Goal: Task Accomplishment & Management: Manage account settings

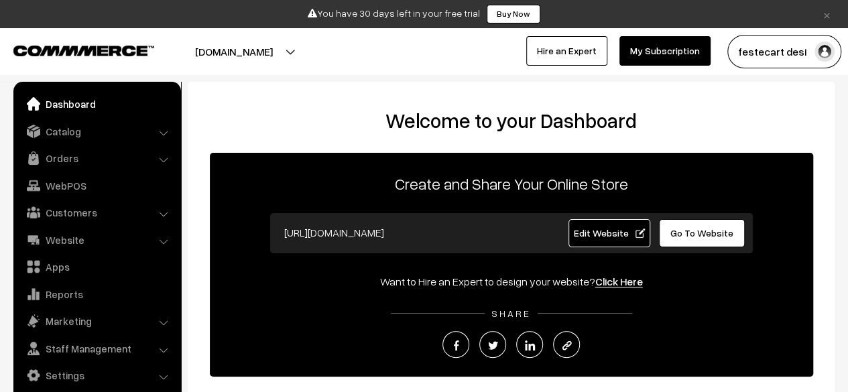
click at [314, 183] on p "Create and Share Your Online Store" at bounding box center [512, 184] width 604 height 24
click at [347, 127] on h2 "Welcome to your Dashboard" at bounding box center [511, 121] width 620 height 24
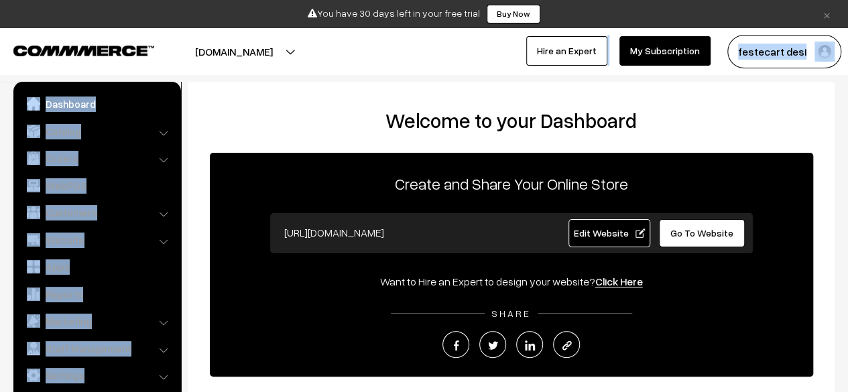
drag, startPoint x: 325, startPoint y: 126, endPoint x: 333, endPoint y: 54, distance: 72.2
click at [333, 54] on body "Thank you for showing interest. Our team will call you shortly. Close × You hav…" at bounding box center [424, 309] width 848 height 618
click at [320, 54] on button "[DOMAIN_NAME]" at bounding box center [234, 52] width 172 height 34
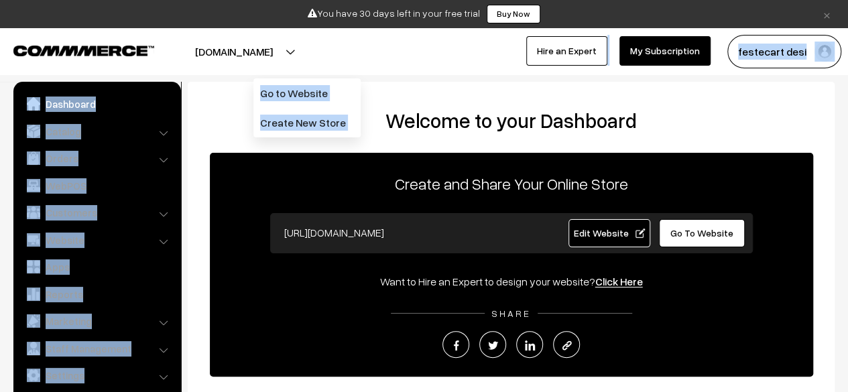
click at [213, 131] on h2 "Welcome to your Dashboard" at bounding box center [511, 121] width 620 height 24
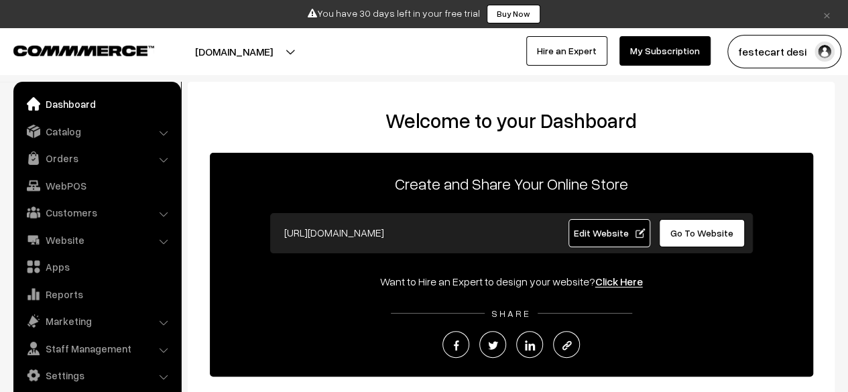
click at [213, 131] on h2 "Welcome to your Dashboard" at bounding box center [511, 121] width 620 height 24
click at [320, 53] on button "[DOMAIN_NAME]" at bounding box center [234, 52] width 172 height 34
click at [223, 139] on div "Welcome to your Dashboard Create and Share Your Online Store https://festecart.…" at bounding box center [511, 303] width 620 height 389
click at [507, 123] on h2 "Welcome to your Dashboard" at bounding box center [511, 121] width 620 height 24
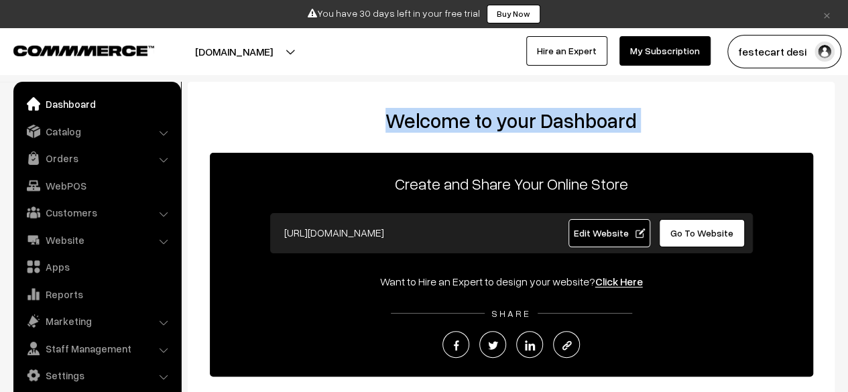
click at [507, 123] on h2 "Welcome to your Dashboard" at bounding box center [511, 121] width 620 height 24
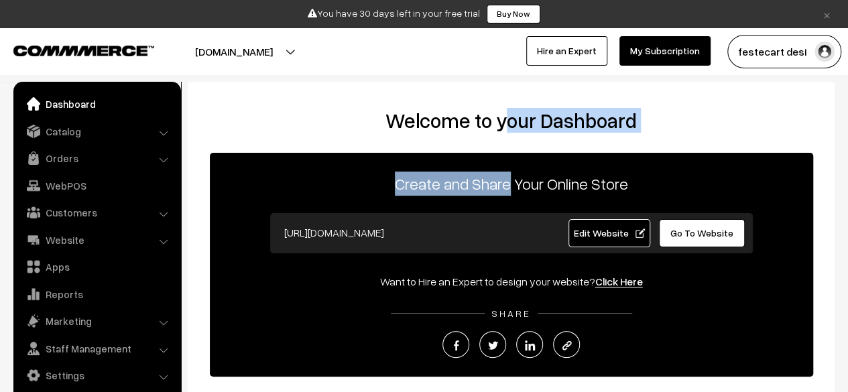
drag, startPoint x: 512, startPoint y: 139, endPoint x: 506, endPoint y: 121, distance: 19.1
click at [506, 121] on div "Welcome to your Dashboard Create and Share Your Online Store https://festecart.…" at bounding box center [511, 303] width 620 height 389
click at [506, 121] on h2 "Welcome to your Dashboard" at bounding box center [511, 121] width 620 height 24
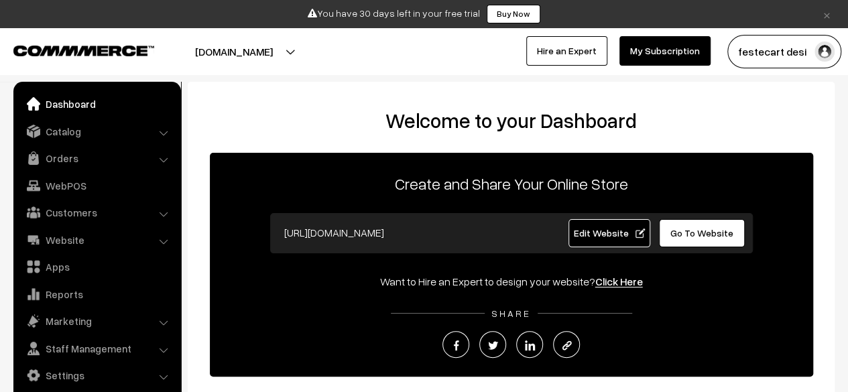
click at [503, 124] on h2 "Welcome to your Dashboard" at bounding box center [511, 121] width 620 height 24
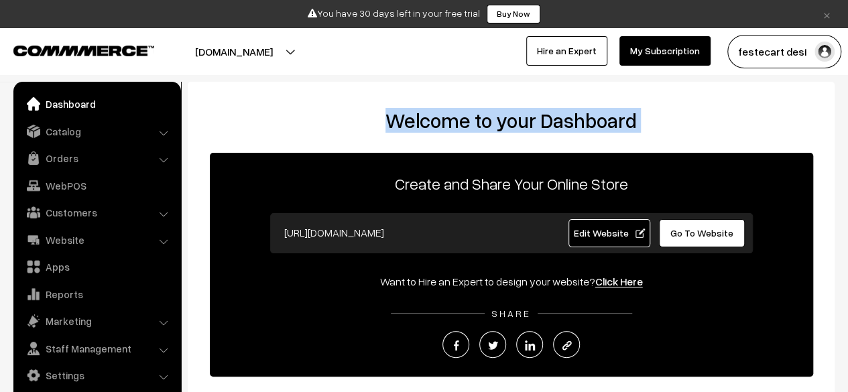
click at [503, 124] on h2 "Welcome to your Dashboard" at bounding box center [511, 121] width 620 height 24
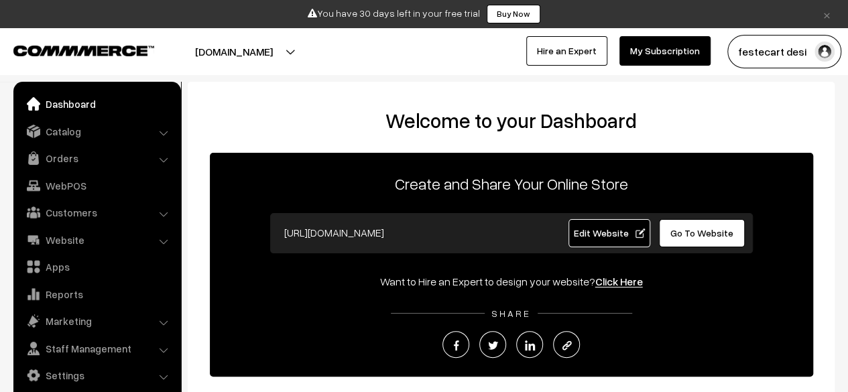
click at [503, 139] on div "Welcome to your Dashboard Create and Share Your Online Store https://festecart.…" at bounding box center [511, 303] width 620 height 389
click at [496, 187] on p "Create and Share Your Online Store" at bounding box center [512, 184] width 604 height 24
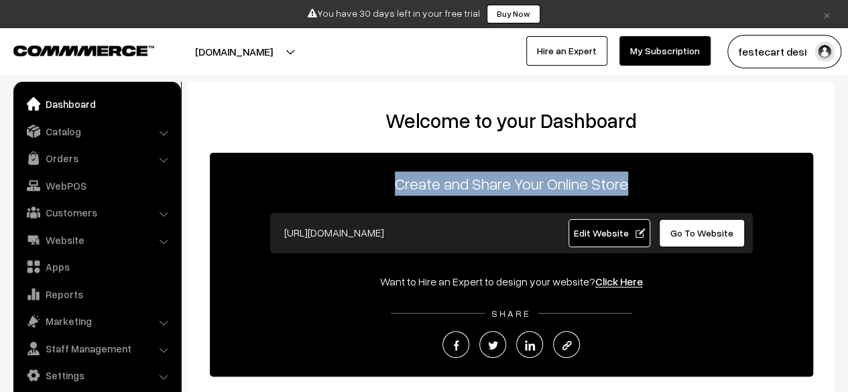
click at [496, 187] on p "Create and Share Your Online Store" at bounding box center [512, 184] width 604 height 24
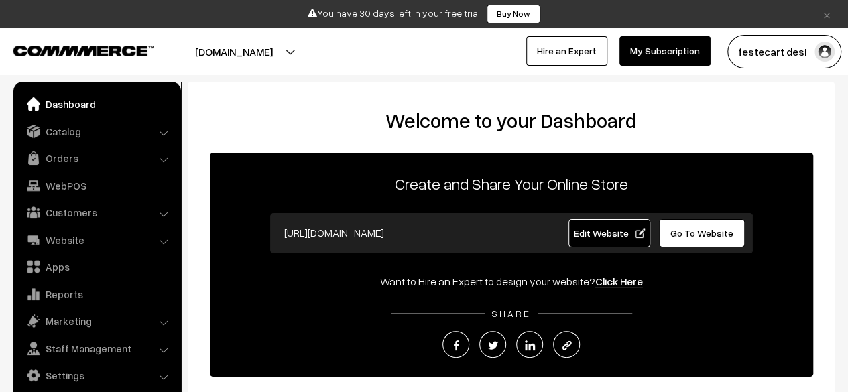
click at [494, 215] on div "https://festecart.commmerce.com Edit Website Go To Website" at bounding box center [511, 233] width 483 height 40
click at [602, 238] on span "Edit Website" at bounding box center [609, 232] width 72 height 11
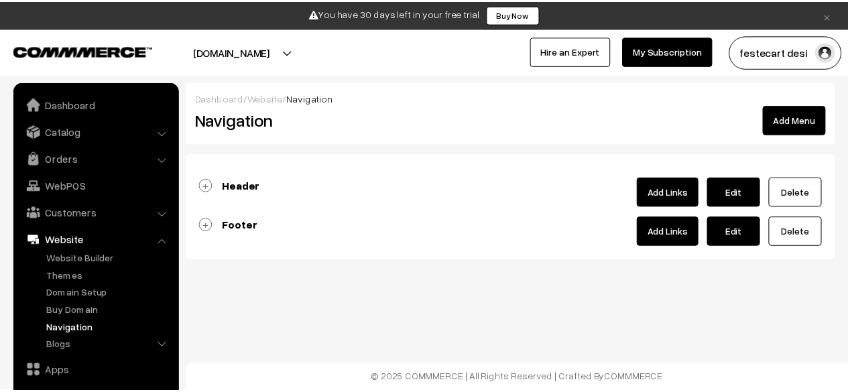
scroll to position [65, 0]
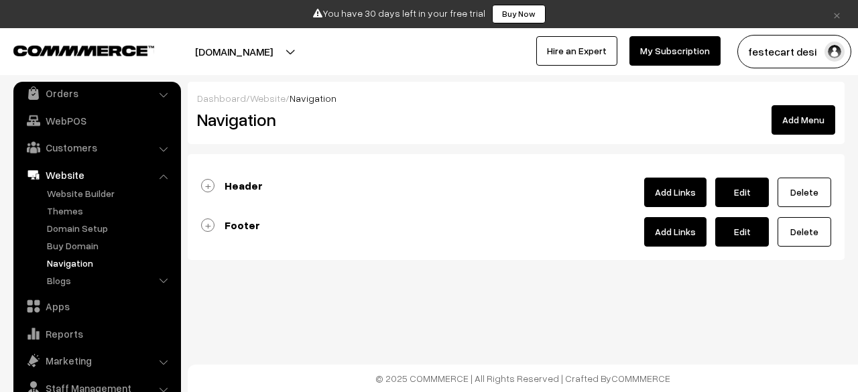
click at [744, 195] on link "Edit" at bounding box center [742, 193] width 54 height 30
type input "Header"
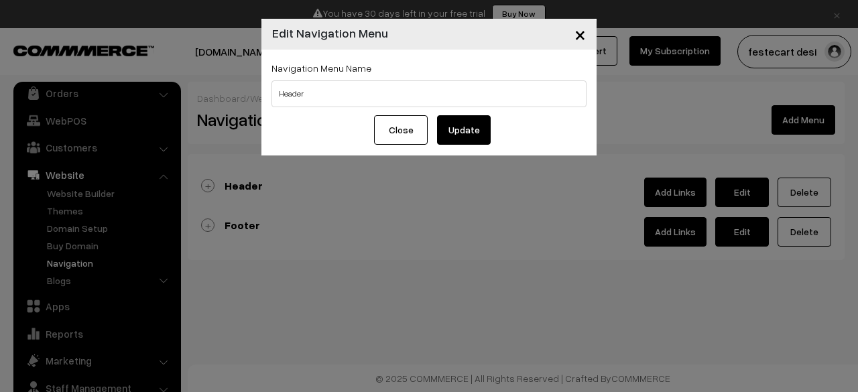
click at [412, 133] on button "Close" at bounding box center [401, 130] width 54 height 30
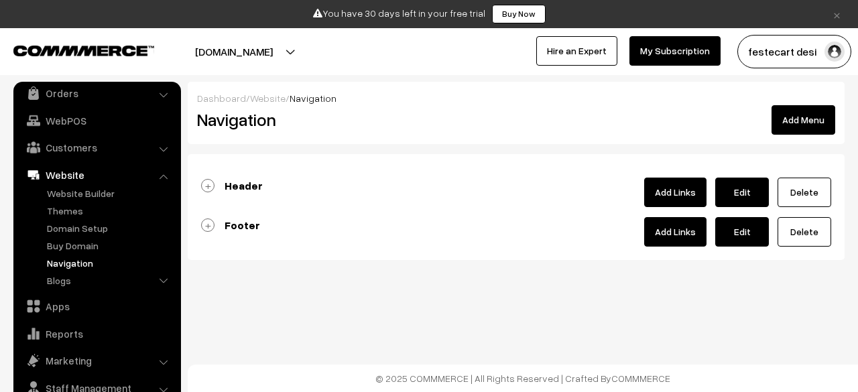
click at [208, 189] on link "Header" at bounding box center [232, 185] width 62 height 13
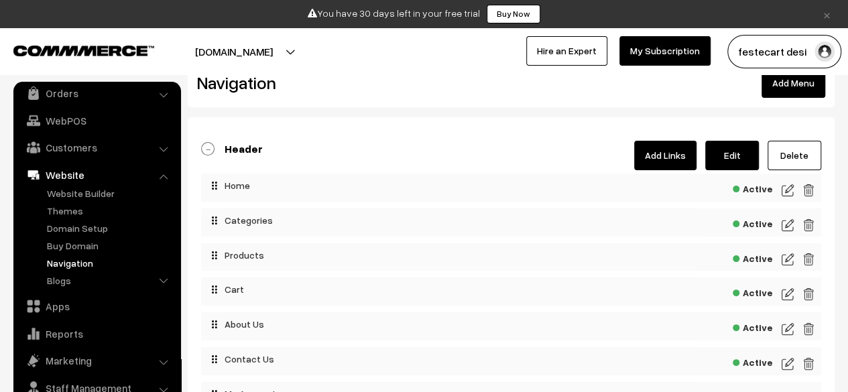
scroll to position [0, 0]
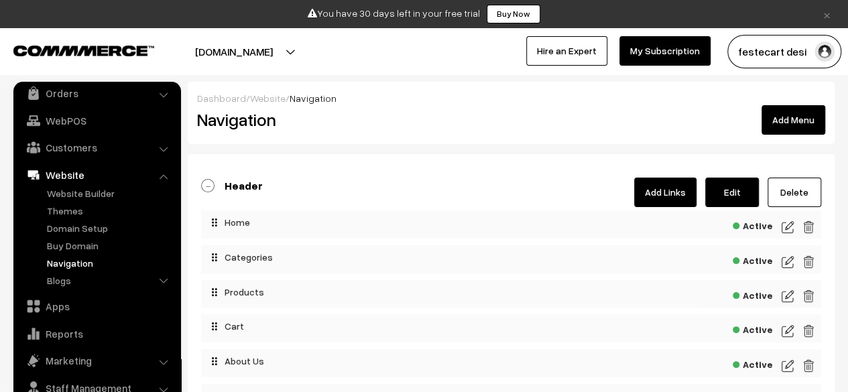
click at [785, 228] on img at bounding box center [788, 227] width 12 height 16
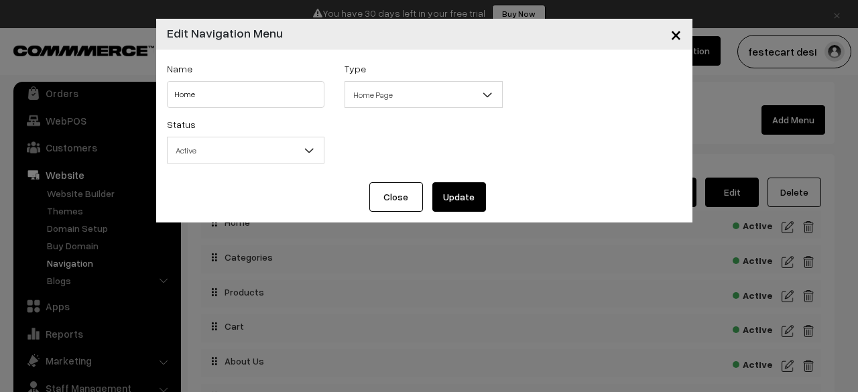
click at [398, 201] on button "Close" at bounding box center [396, 197] width 54 height 30
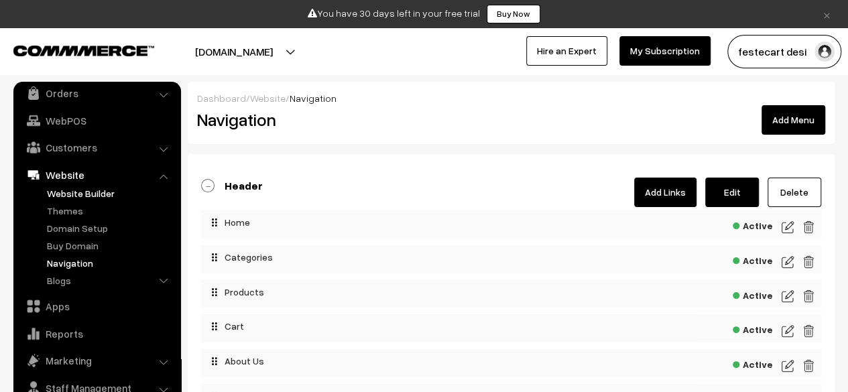
click at [87, 195] on link "Website Builder" at bounding box center [110, 193] width 133 height 14
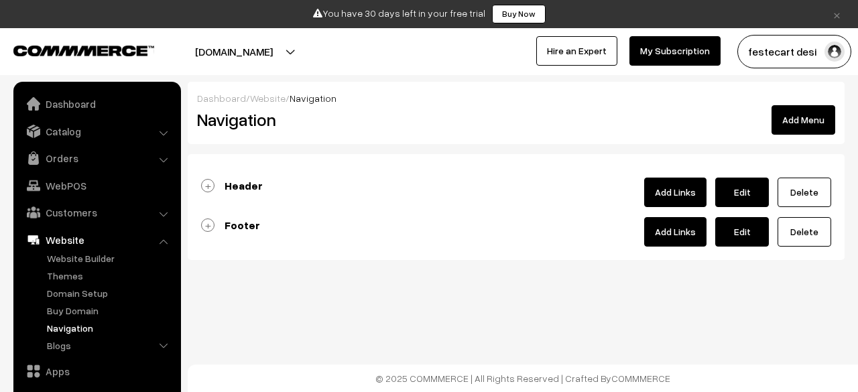
scroll to position [91, 0]
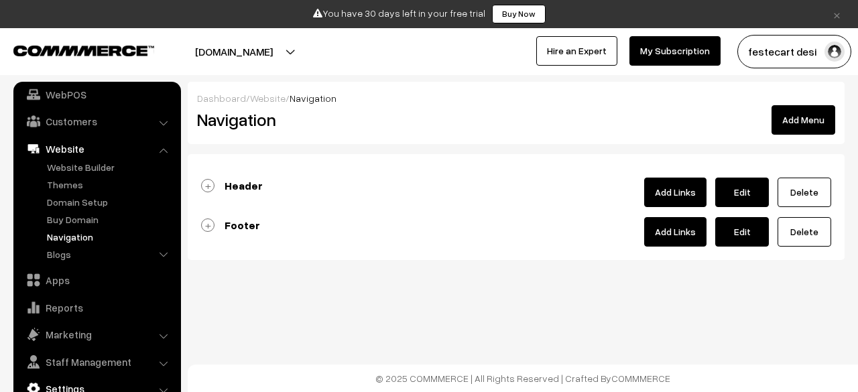
click at [78, 385] on link "Settings" at bounding box center [97, 389] width 160 height 24
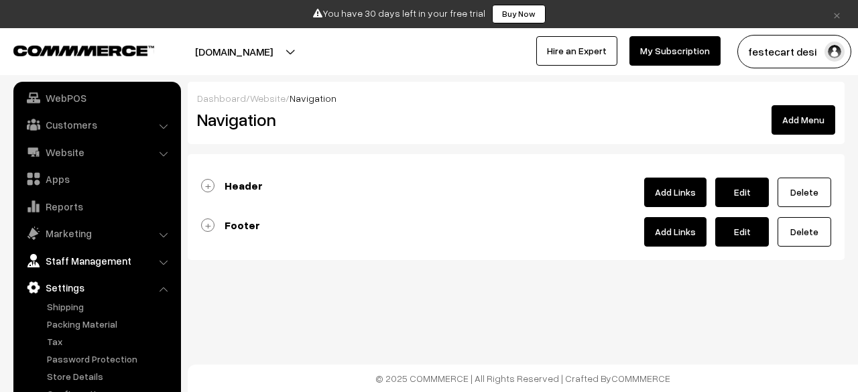
scroll to position [0, 0]
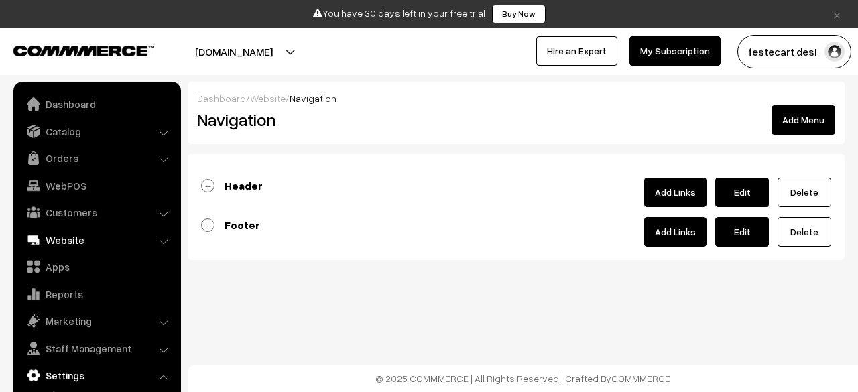
click at [82, 238] on link "Website" at bounding box center [97, 240] width 160 height 24
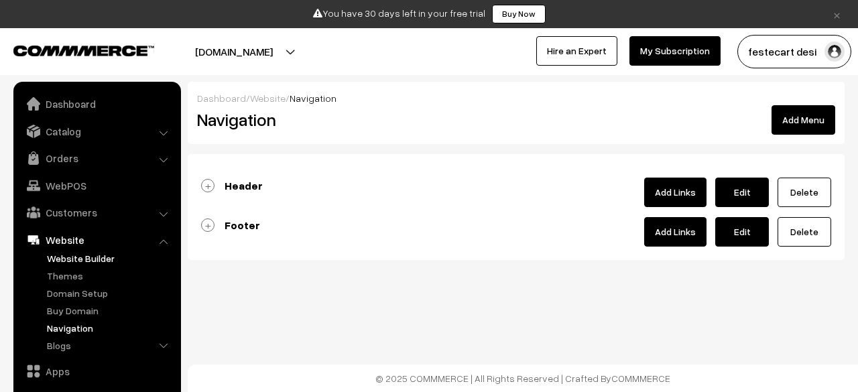
click at [91, 258] on link "Website Builder" at bounding box center [110, 258] width 133 height 14
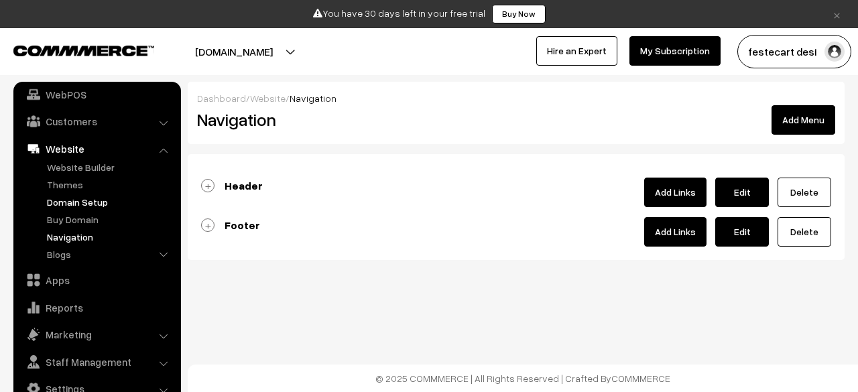
click at [67, 201] on link "Domain Setup" at bounding box center [110, 202] width 133 height 14
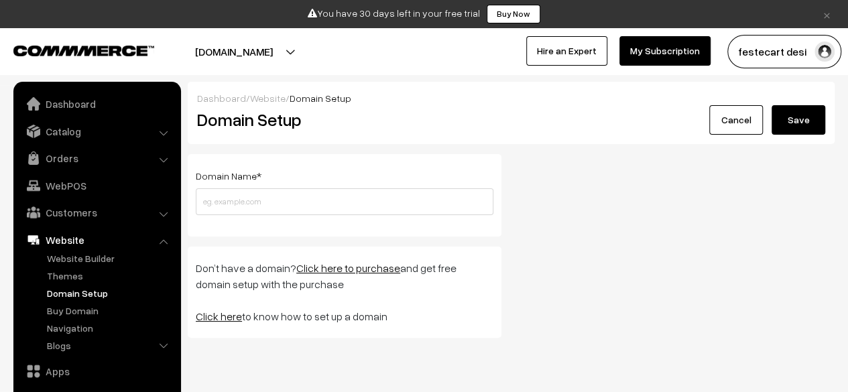
scroll to position [91, 0]
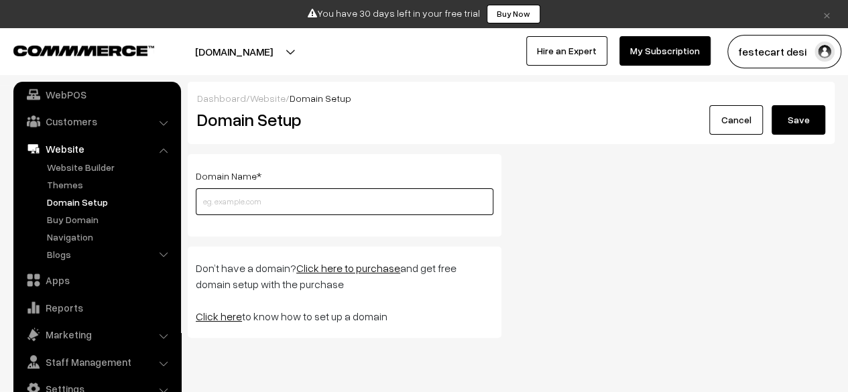
click at [279, 201] on input "text" at bounding box center [345, 201] width 298 height 27
type input "www."
type input "festecart.com"
click at [809, 123] on button "Save" at bounding box center [799, 120] width 54 height 30
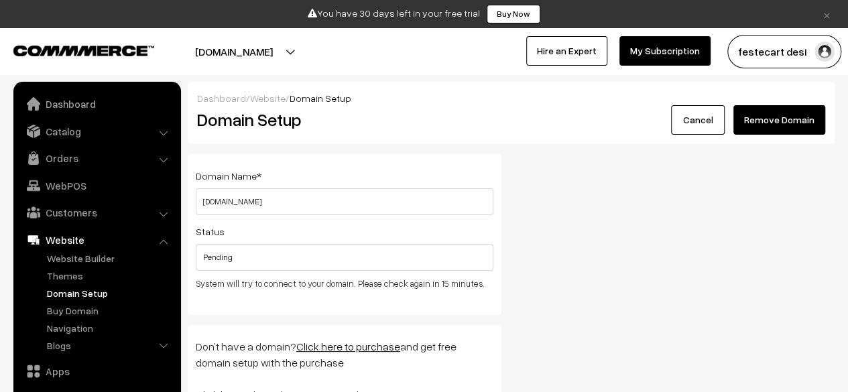
scroll to position [91, 0]
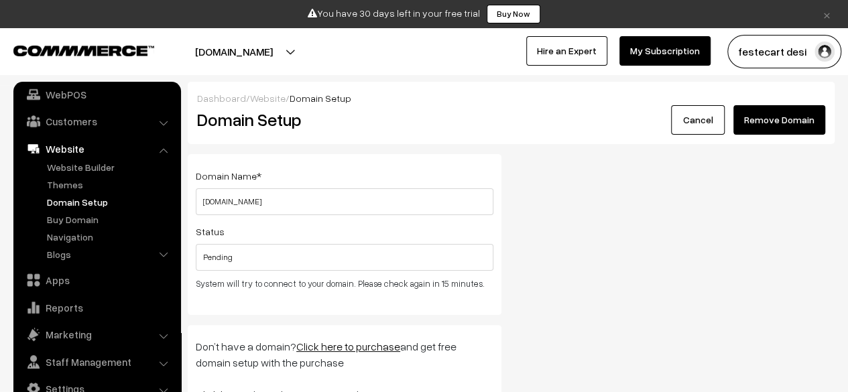
click at [343, 297] on div "Domain Name * [DOMAIN_NAME] Please enter a valid domain name ! Status Pending S…" at bounding box center [345, 234] width 314 height 161
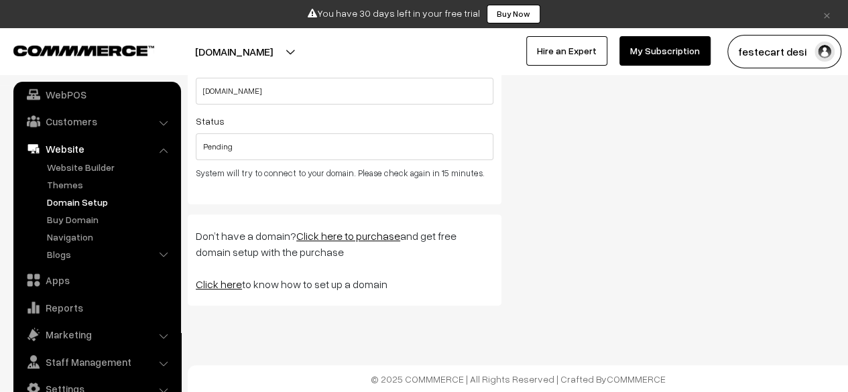
scroll to position [111, 0]
click at [340, 188] on div "Domain Name * [DOMAIN_NAME] Please enter a valid domain name ! Status Pending S…" at bounding box center [345, 123] width 314 height 161
click at [81, 233] on link "Navigation" at bounding box center [110, 237] width 133 height 14
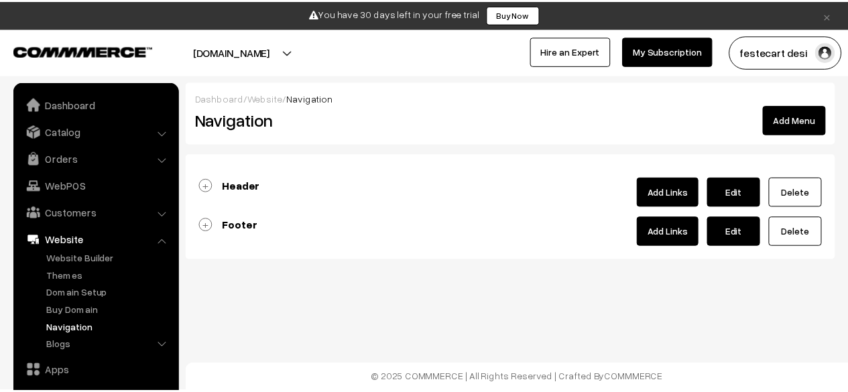
scroll to position [91, 0]
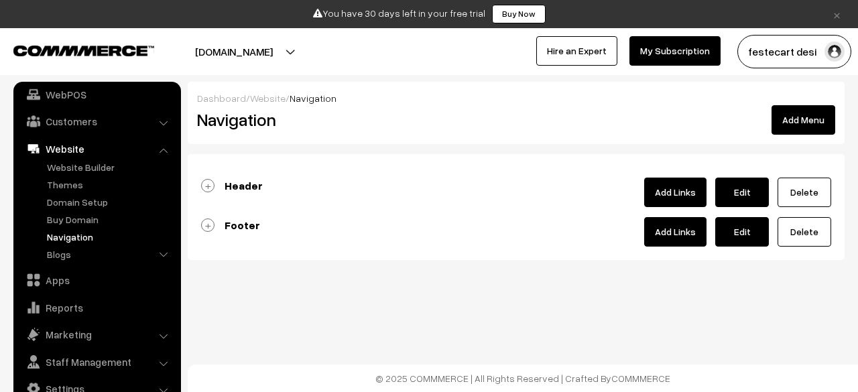
click at [209, 179] on link "Header" at bounding box center [232, 185] width 62 height 13
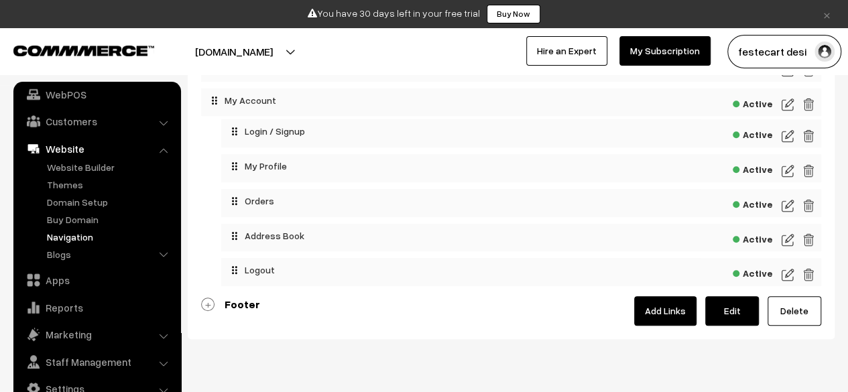
scroll to position [340, 0]
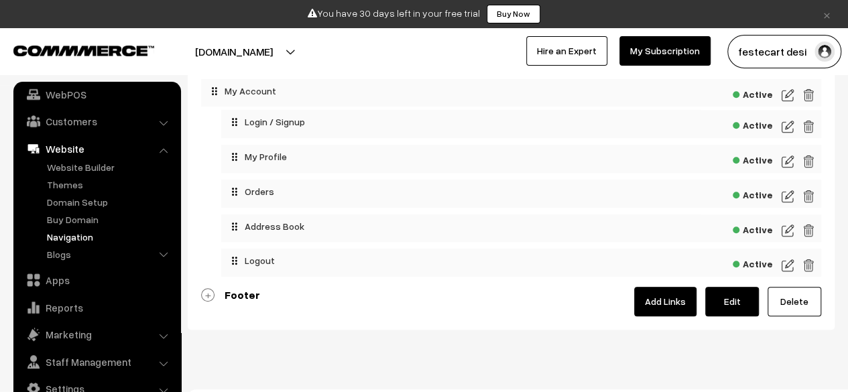
click at [209, 297] on link "Footer" at bounding box center [230, 294] width 59 height 13
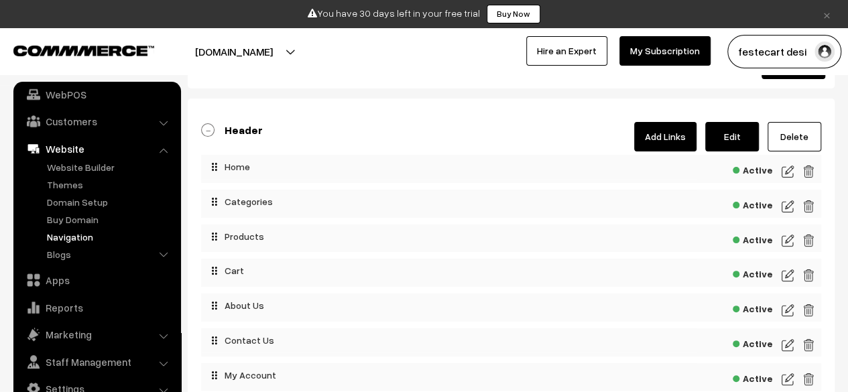
scroll to position [60, 0]
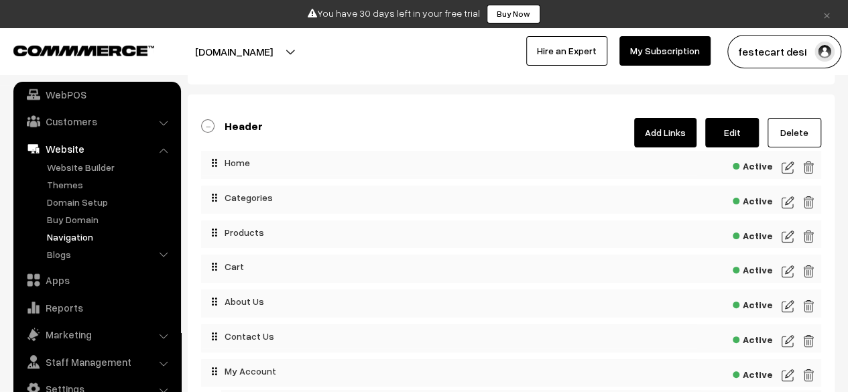
click at [791, 165] on img at bounding box center [788, 168] width 12 height 16
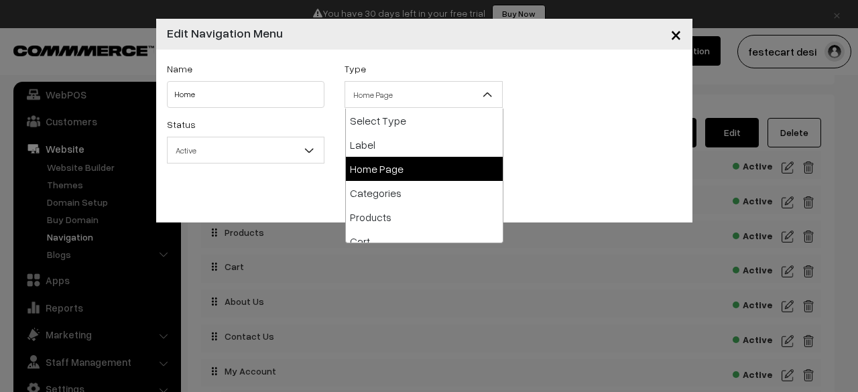
click at [459, 90] on span "Home Page" at bounding box center [423, 94] width 157 height 23
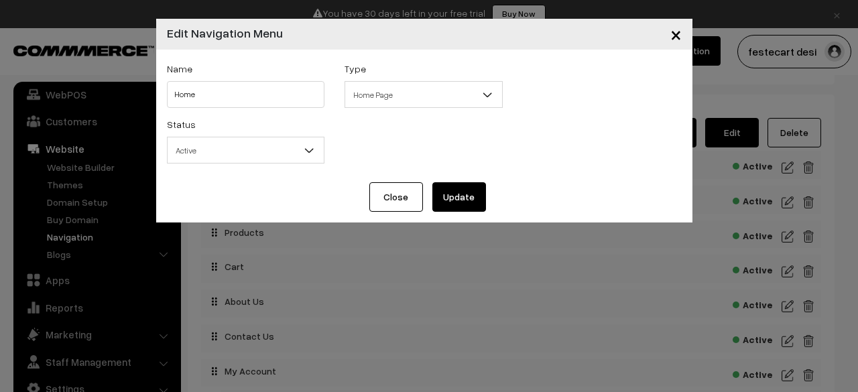
click at [459, 90] on span "Home Page" at bounding box center [423, 94] width 157 height 23
click at [275, 95] on input "Home" at bounding box center [246, 94] width 158 height 27
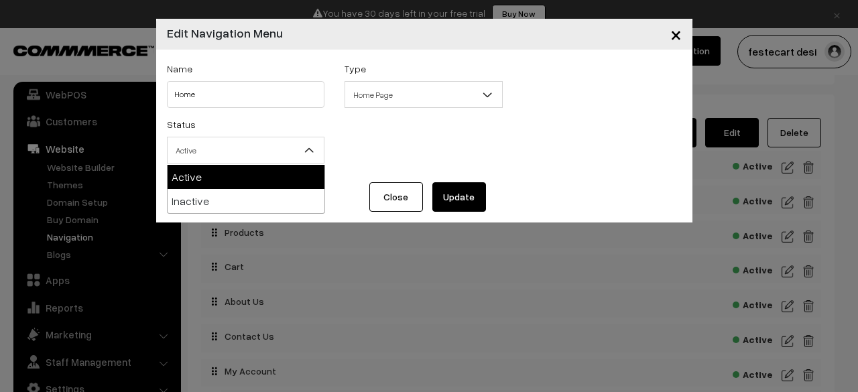
click at [280, 152] on span "Active" at bounding box center [246, 150] width 157 height 23
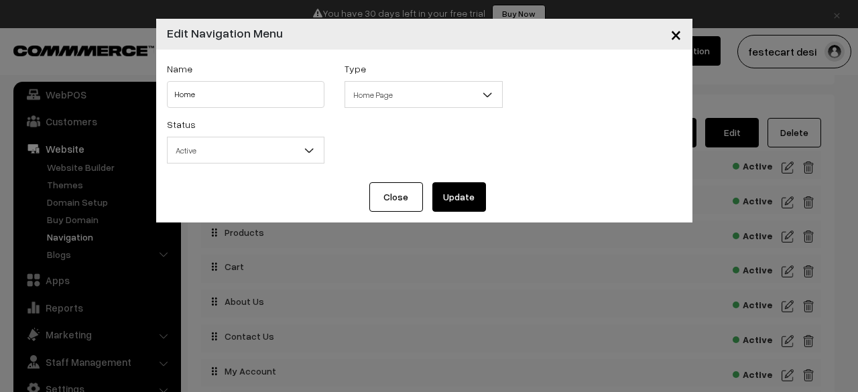
click at [280, 152] on span "Active" at bounding box center [246, 150] width 157 height 23
click at [410, 196] on button "Close" at bounding box center [396, 197] width 54 height 30
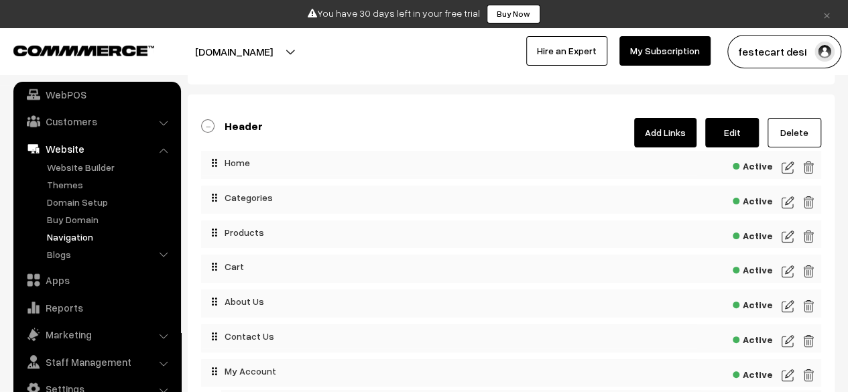
scroll to position [0, 0]
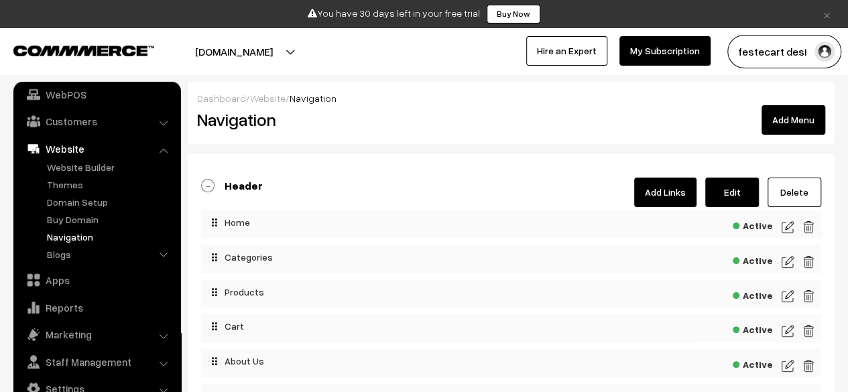
click at [793, 118] on button "Add Menu" at bounding box center [794, 120] width 64 height 30
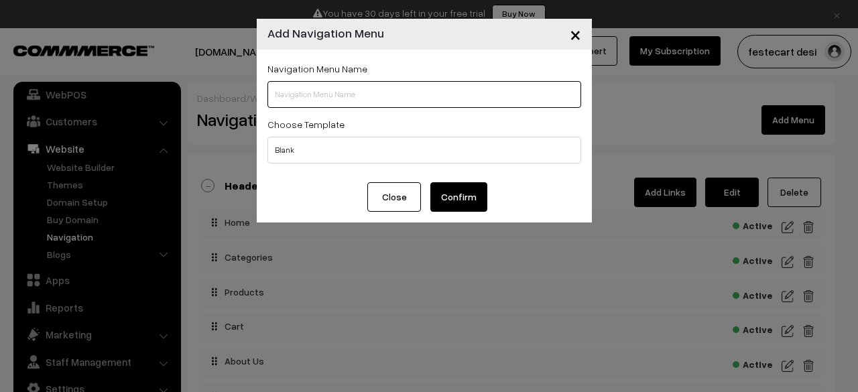
click at [459, 98] on input "text" at bounding box center [425, 94] width 314 height 27
click at [403, 198] on button "Close" at bounding box center [394, 197] width 54 height 30
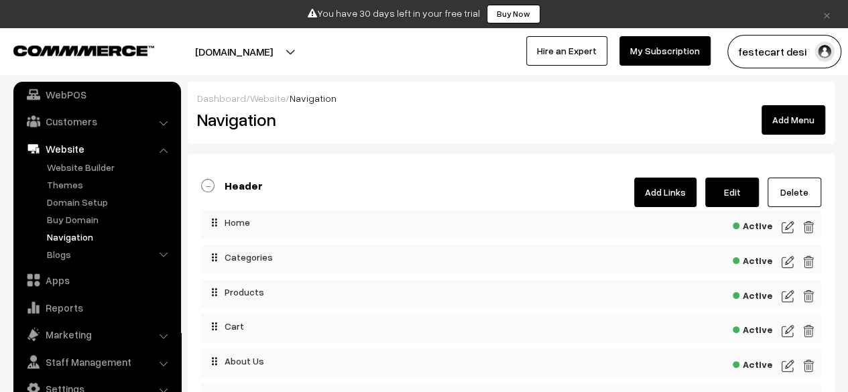
click at [588, 56] on link "Hire an Expert" at bounding box center [566, 51] width 81 height 30
click at [72, 121] on link "Customers" at bounding box center [97, 121] width 160 height 24
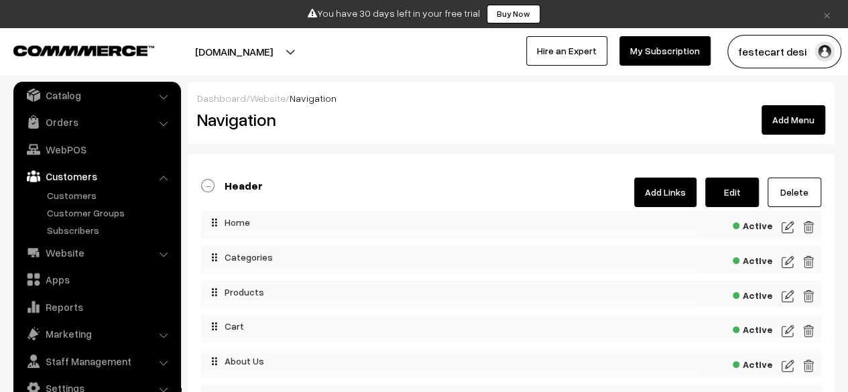
scroll to position [36, 0]
click at [75, 95] on link "Catalog" at bounding box center [97, 96] width 160 height 24
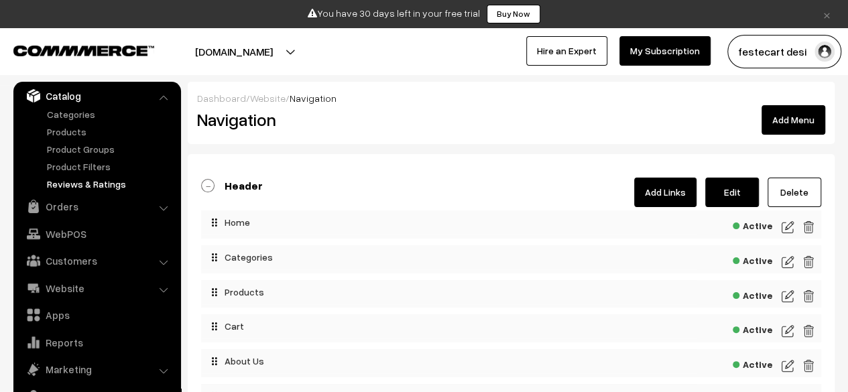
scroll to position [0, 0]
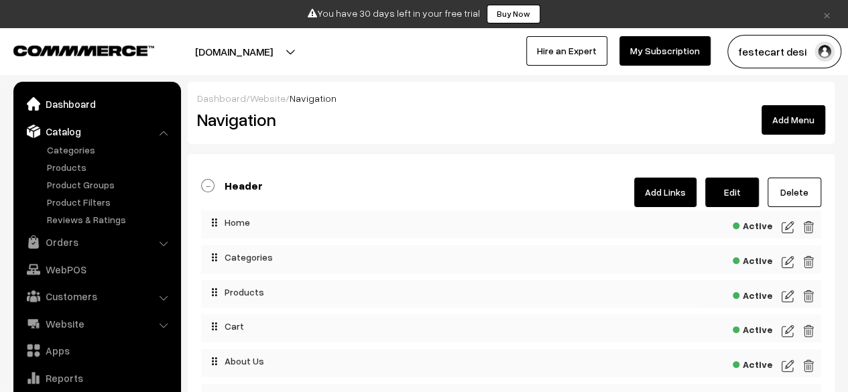
click at [77, 104] on link "Dashboard" at bounding box center [97, 104] width 160 height 24
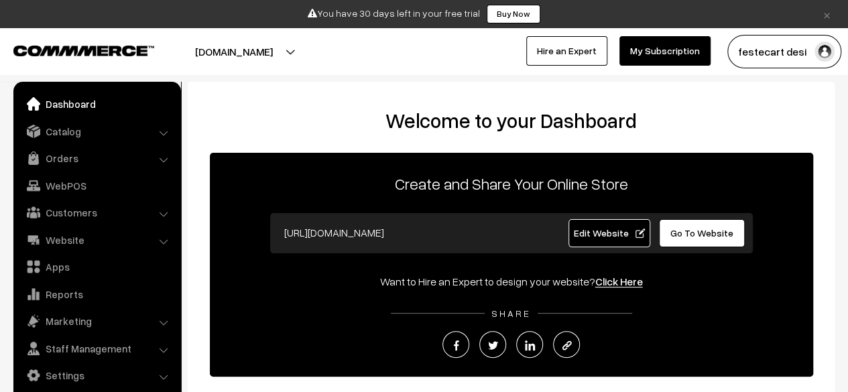
click at [517, 238] on input "[URL][DOMAIN_NAME]" at bounding box center [410, 232] width 265 height 27
click at [522, 203] on div "Create and Share Your Online Store [URL][DOMAIN_NAME] Edit Website Go To Websit…" at bounding box center [512, 265] width 604 height 224
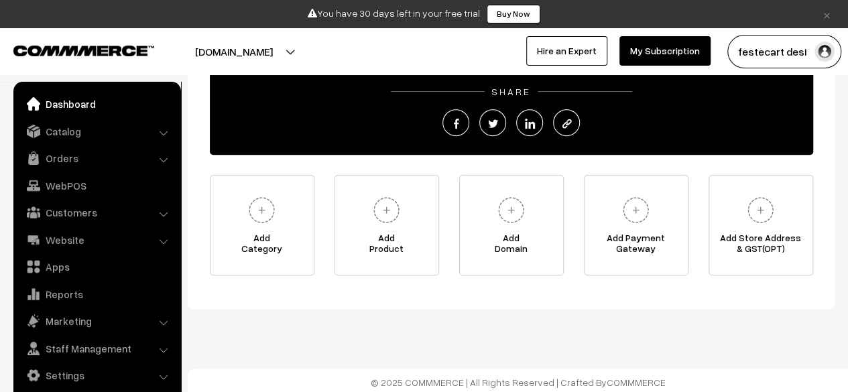
scroll to position [225, 0]
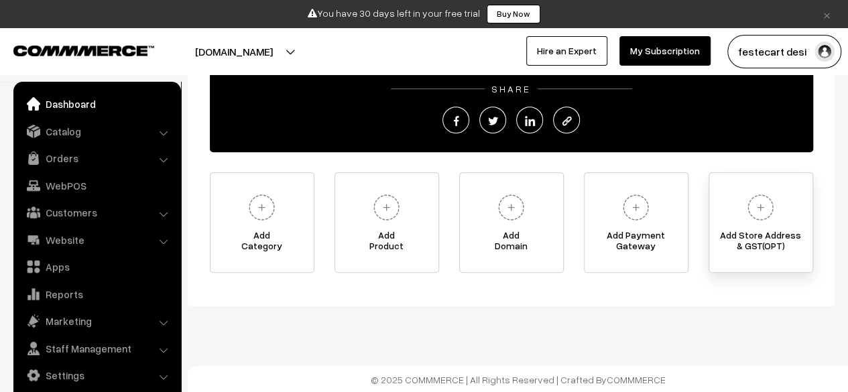
click at [765, 214] on img at bounding box center [760, 207] width 37 height 37
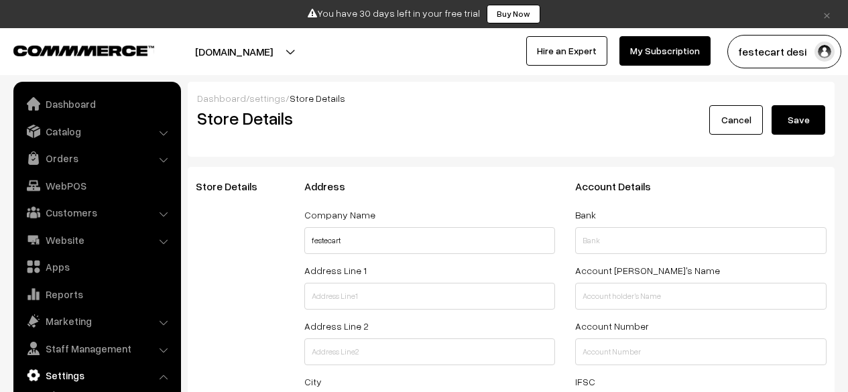
select select "99"
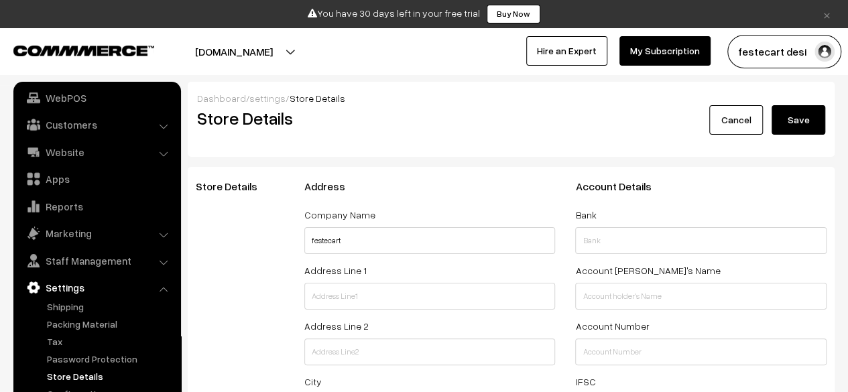
click at [519, 171] on div "Store Details Address Company Name festecart Address Line 1 Address Line 2 City…" at bounding box center [511, 360] width 647 height 387
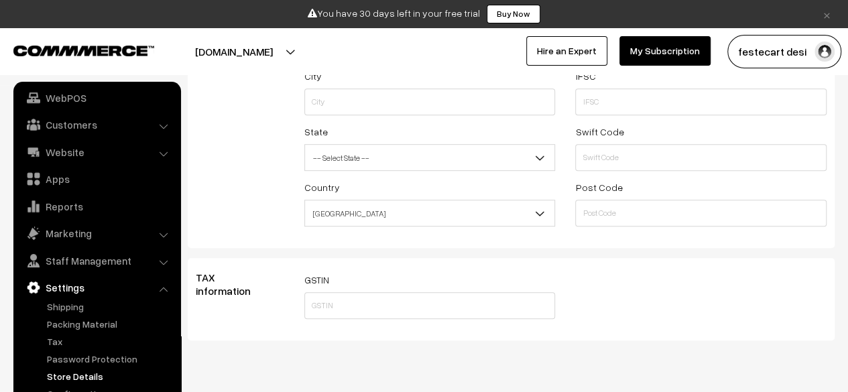
scroll to position [312, 0]
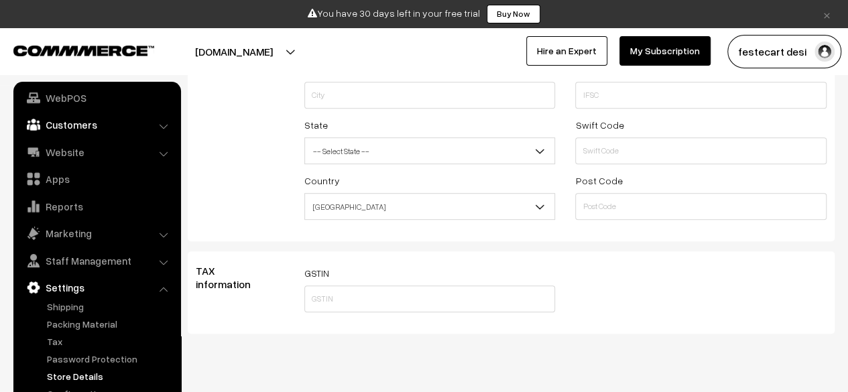
click at [94, 127] on link "Customers" at bounding box center [97, 125] width 160 height 24
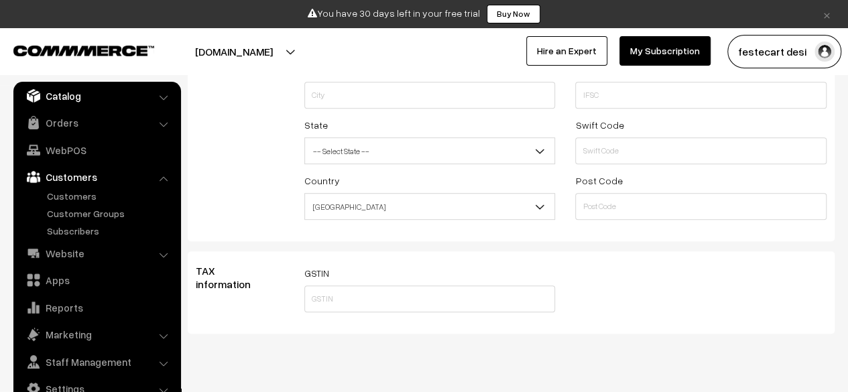
click at [86, 95] on link "Catalog" at bounding box center [97, 96] width 160 height 24
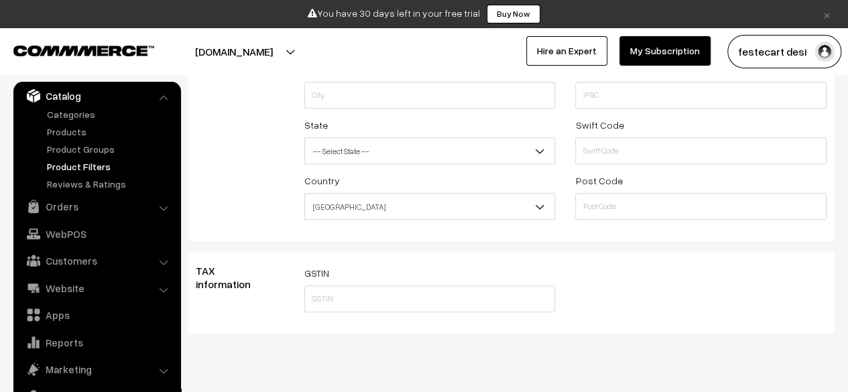
scroll to position [0, 0]
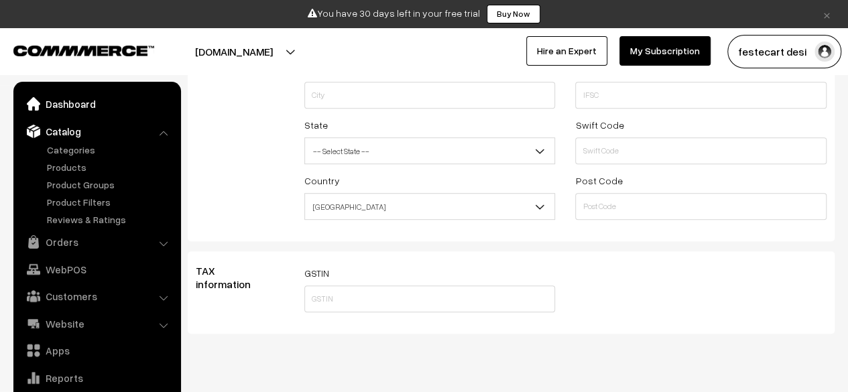
click at [82, 102] on link "Dashboard" at bounding box center [97, 104] width 160 height 24
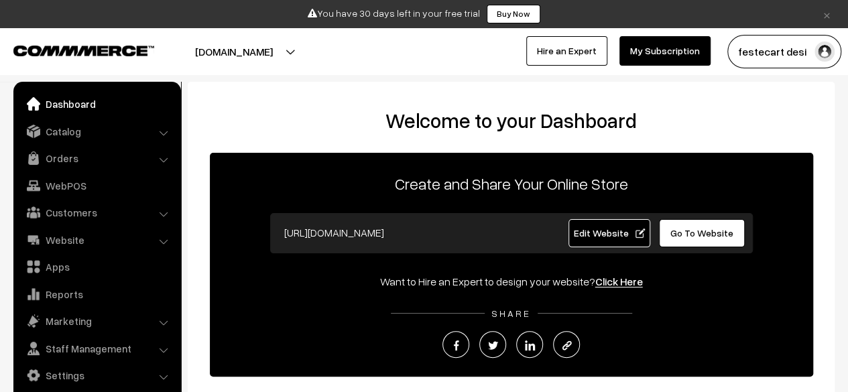
click at [327, 115] on h2 "Welcome to your Dashboard" at bounding box center [511, 121] width 620 height 24
click at [77, 133] on link "Catalog" at bounding box center [97, 131] width 160 height 24
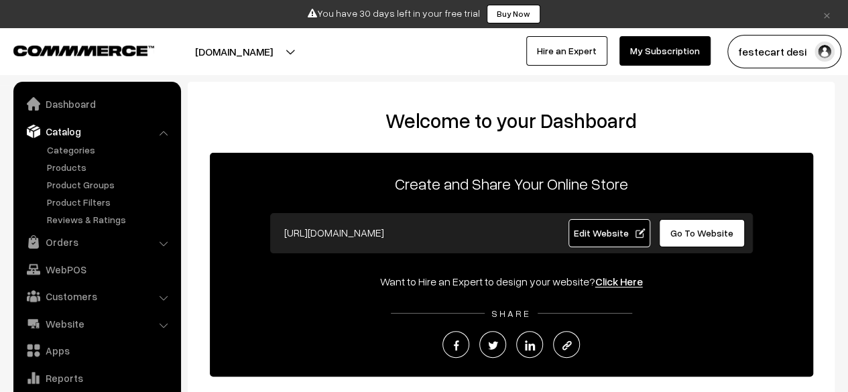
click at [314, 44] on button "[DOMAIN_NAME]" at bounding box center [234, 52] width 172 height 34
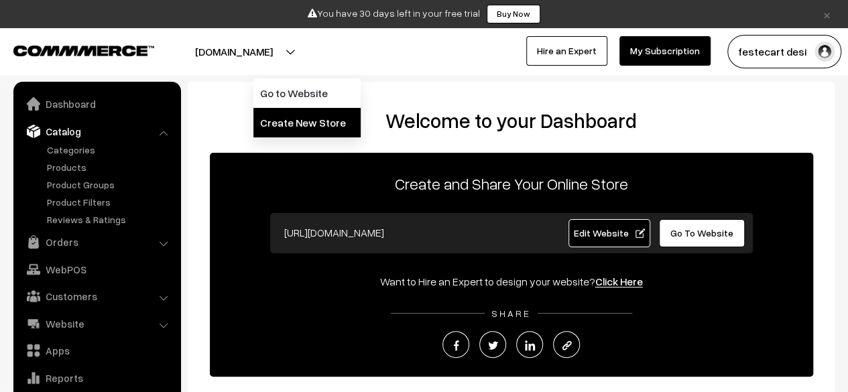
click at [299, 117] on link "Create New Store" at bounding box center [306, 123] width 107 height 30
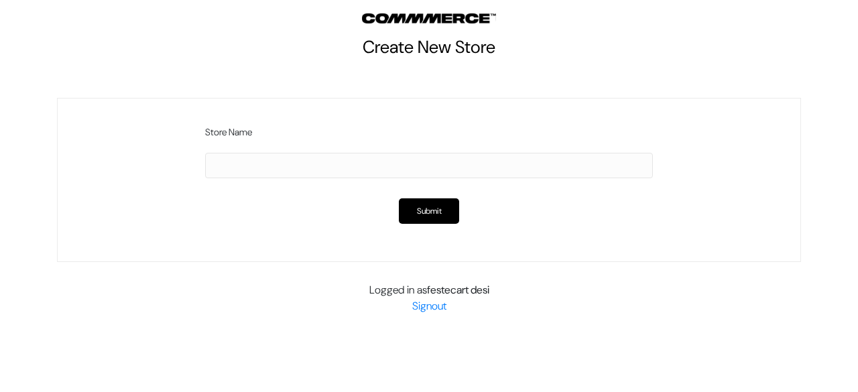
click at [431, 165] on input "text" at bounding box center [429, 165] width 448 height 25
type input "festecart"
click at [441, 214] on button "Submit" at bounding box center [429, 210] width 60 height 25
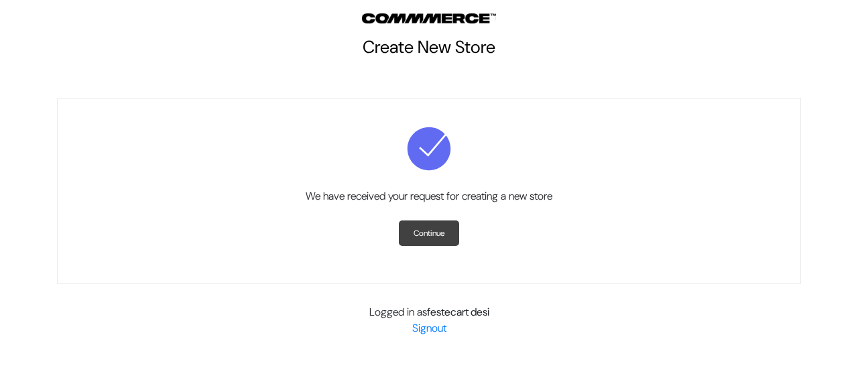
click at [440, 238] on link "Continue" at bounding box center [429, 233] width 60 height 25
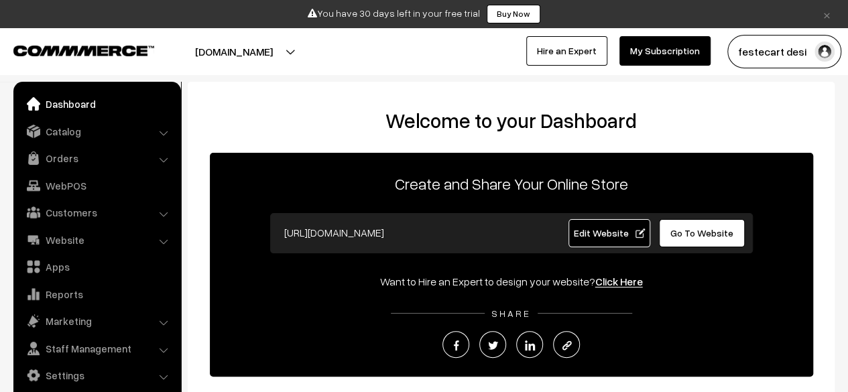
click at [483, 236] on input "[URL][DOMAIN_NAME]" at bounding box center [410, 232] width 265 height 27
click at [299, 53] on button "[DOMAIN_NAME]" at bounding box center [234, 52] width 172 height 34
click at [360, 137] on div "Welcome to your Dashboard Create and Share Your Online Store https://festecart.…" at bounding box center [511, 303] width 620 height 389
click at [620, 237] on span "Edit Website" at bounding box center [609, 232] width 72 height 11
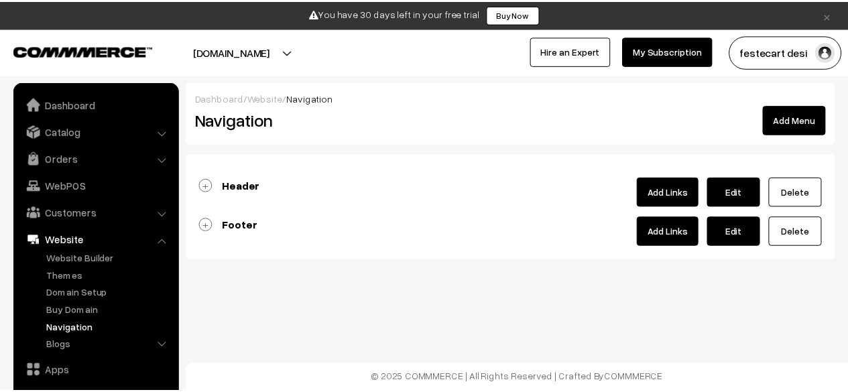
scroll to position [91, 0]
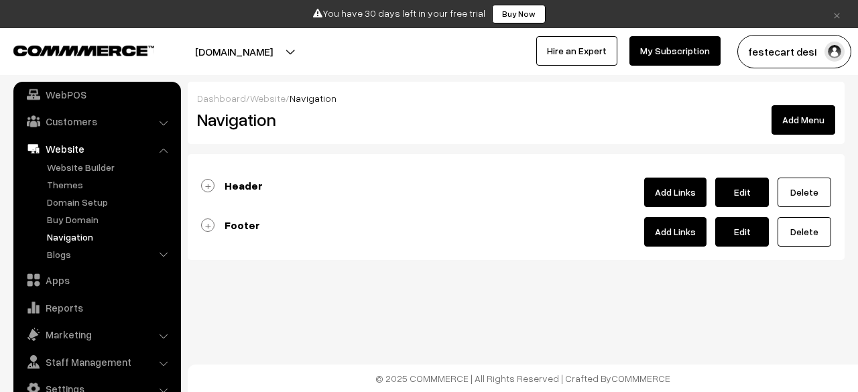
click at [211, 186] on link "Header" at bounding box center [232, 185] width 62 height 13
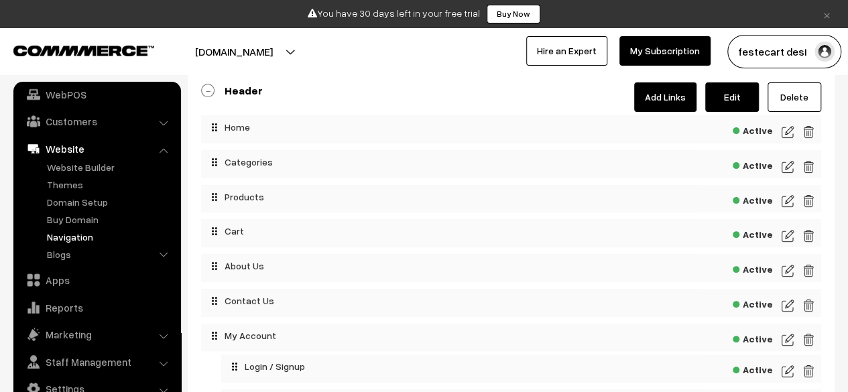
scroll to position [96, 0]
click at [60, 290] on link "Apps" at bounding box center [97, 280] width 160 height 24
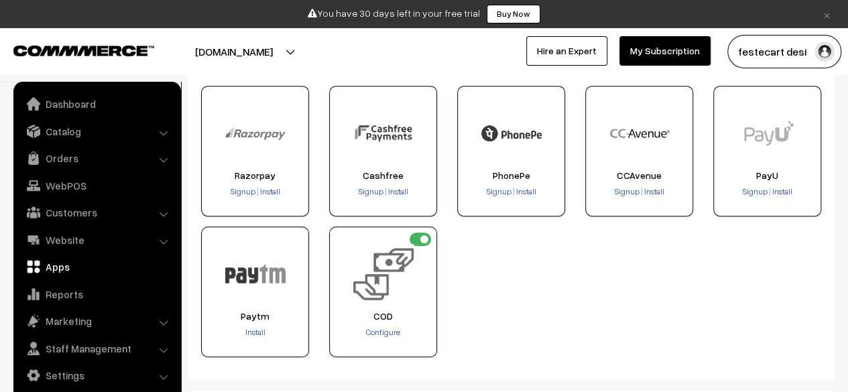
scroll to position [266, 0]
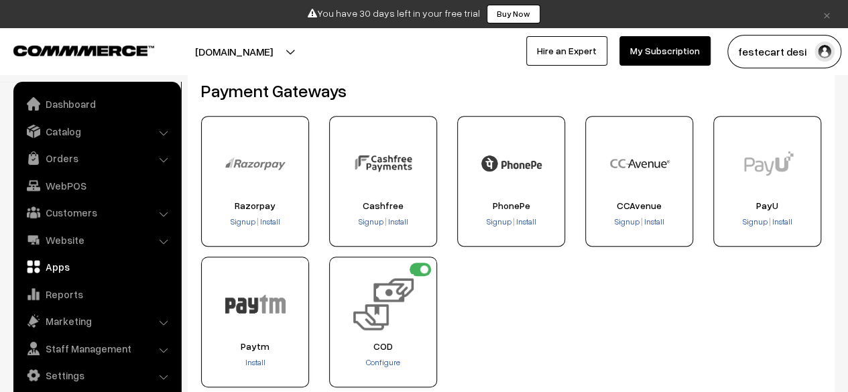
click at [520, 285] on div "Razorpay Signup Install Signup Install Signup" at bounding box center [511, 257] width 640 height 282
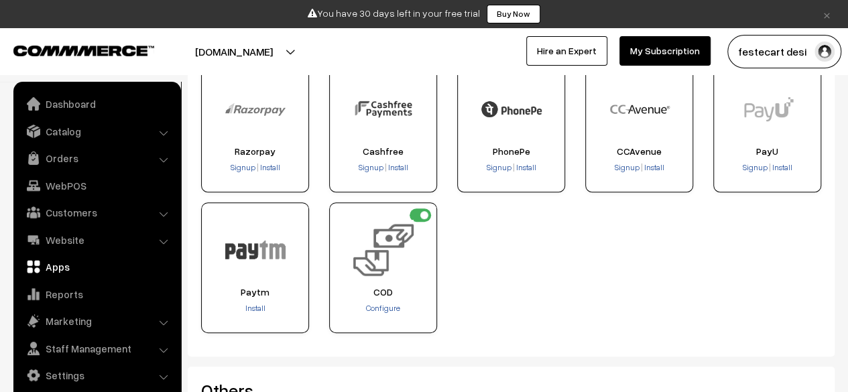
scroll to position [323, 0]
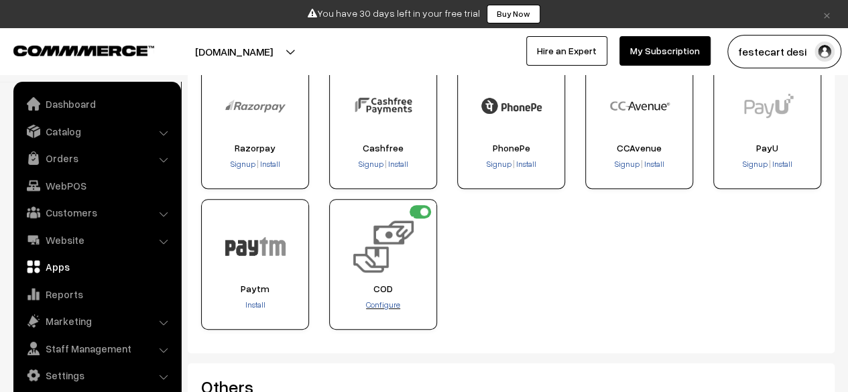
click at [386, 306] on span "Configure" at bounding box center [383, 305] width 34 height 10
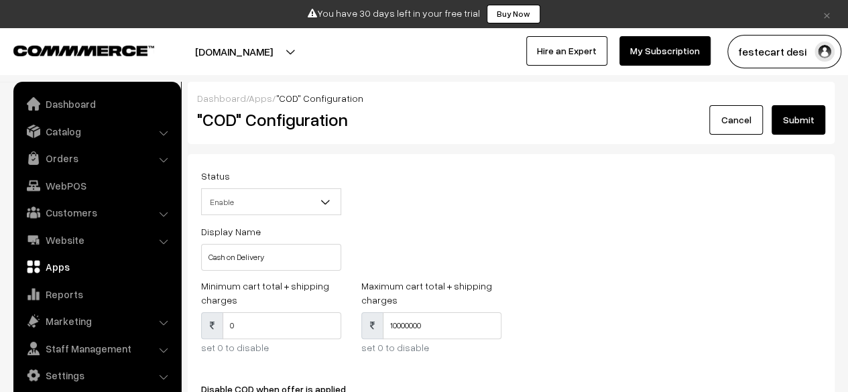
click at [550, 225] on div "Status Enable Disable Enable Display Name Cash on Delivery" at bounding box center [511, 223] width 640 height 111
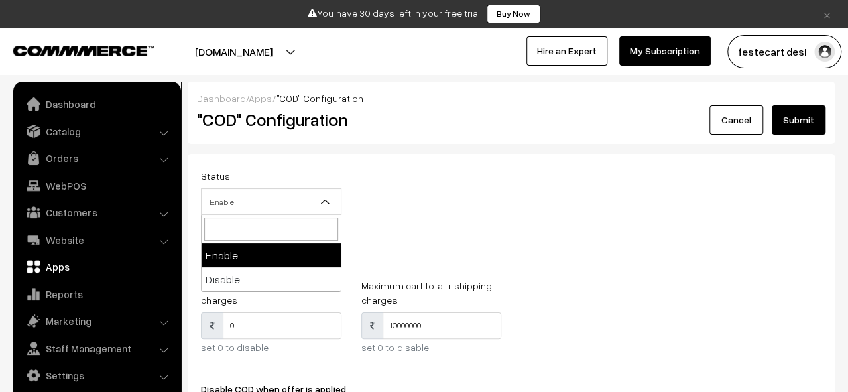
click at [319, 203] on b at bounding box center [325, 201] width 13 height 13
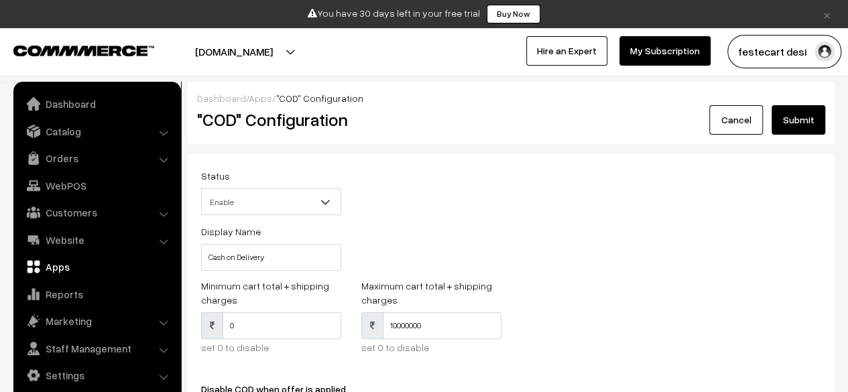
click at [526, 251] on div "Status Enable Disable Enable Display Name Cash on Delivery" at bounding box center [511, 223] width 640 height 111
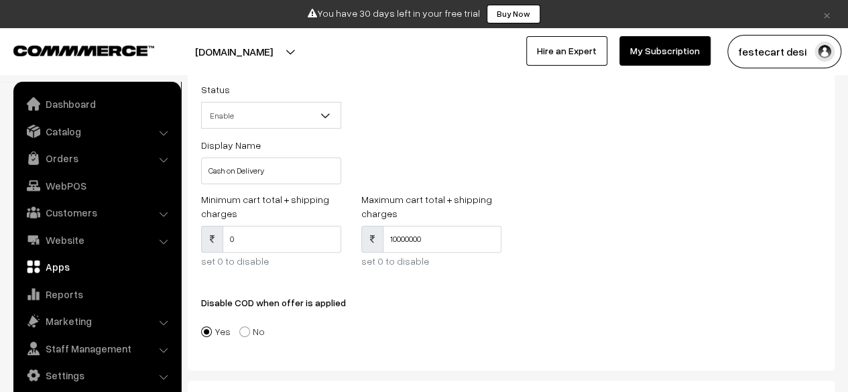
scroll to position [87, 0]
click at [292, 245] on input "0" at bounding box center [282, 238] width 119 height 27
click at [299, 245] on input "0" at bounding box center [282, 238] width 119 height 27
type input "300"
click at [479, 243] on input "10000000" at bounding box center [442, 238] width 119 height 27
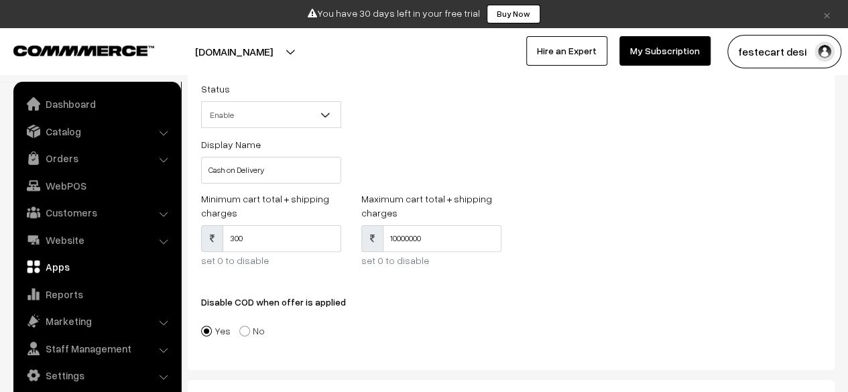
click at [425, 295] on div "Disable COD when offer is applied Yes No" at bounding box center [511, 312] width 620 height 62
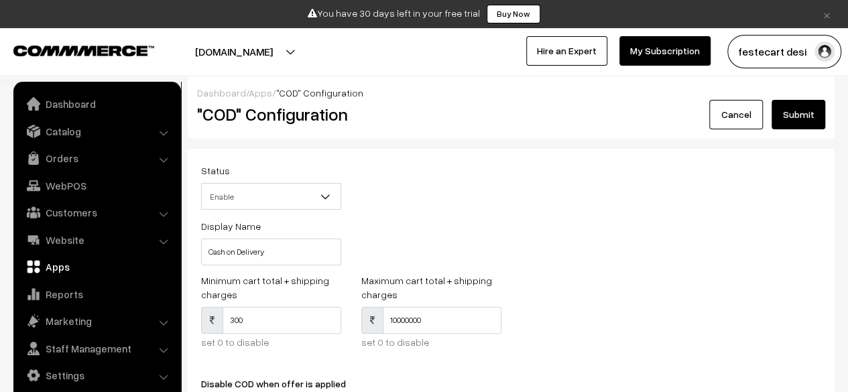
scroll to position [0, 0]
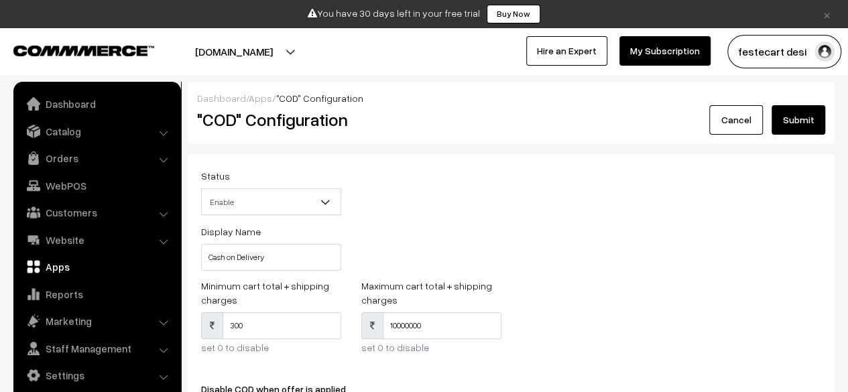
click at [796, 117] on button "Submit" at bounding box center [799, 120] width 54 height 30
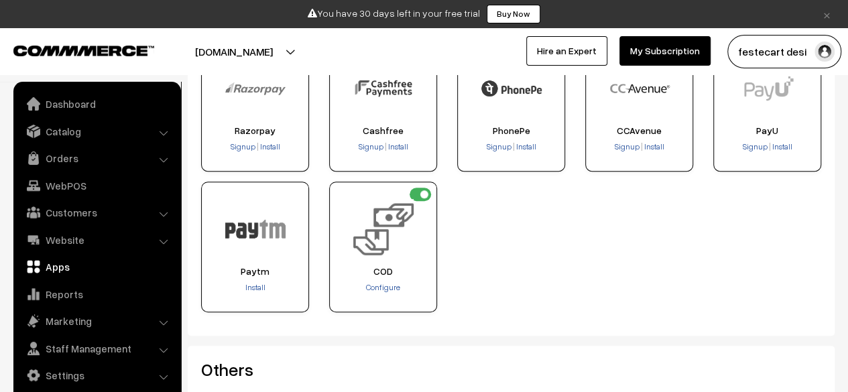
scroll to position [341, 0]
click at [420, 195] on input "checkbox" at bounding box center [420, 193] width 21 height 13
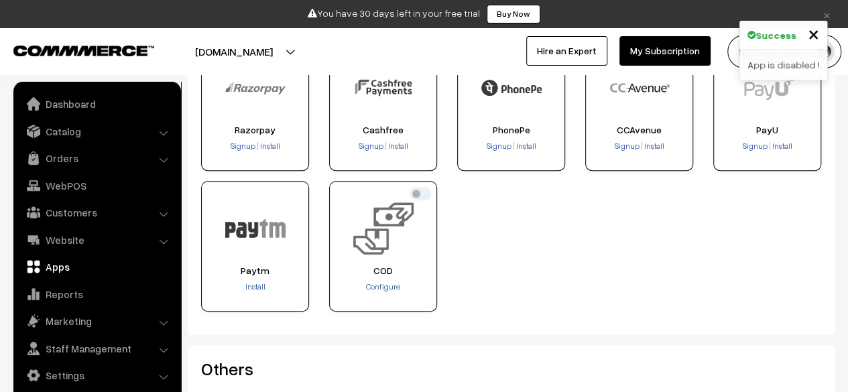
click at [420, 195] on input "checkbox" at bounding box center [420, 193] width 21 height 13
click at [508, 245] on div "Razorpay Signup Install Signup Install Signup" at bounding box center [511, 181] width 640 height 282
click at [420, 196] on input "checkbox" at bounding box center [420, 193] width 21 height 13
click at [421, 194] on input "checkbox" at bounding box center [420, 193] width 21 height 13
checkbox input "true"
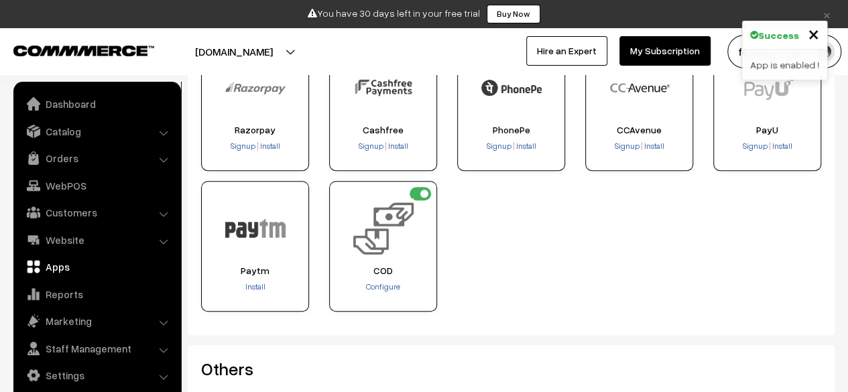
click at [536, 262] on div "Razorpay Signup Install Signup Install Signup" at bounding box center [511, 181] width 640 height 282
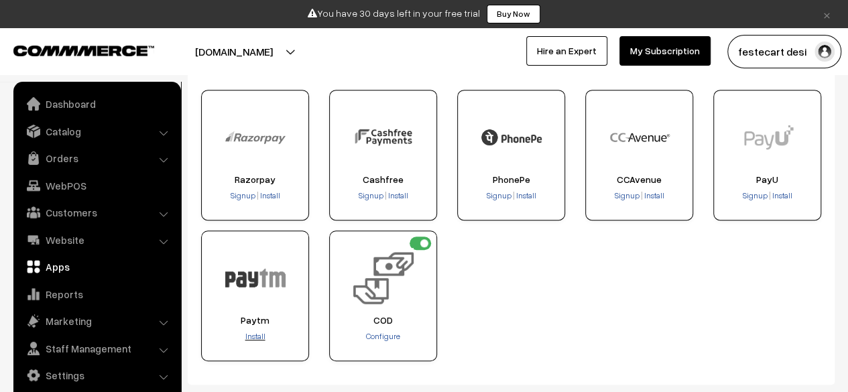
click at [256, 333] on span "Install" at bounding box center [255, 336] width 20 height 10
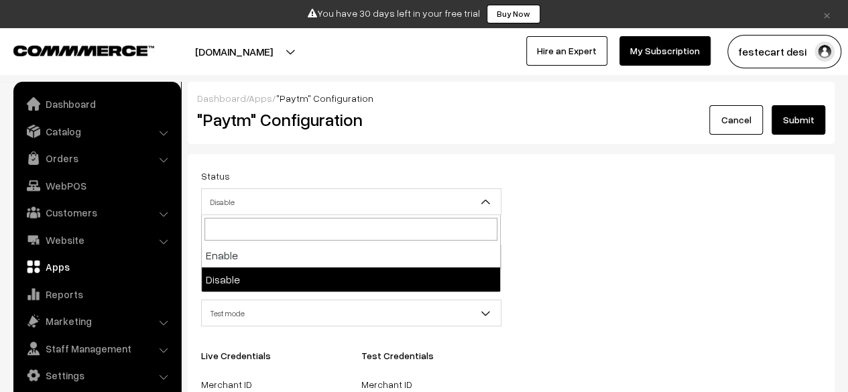
click at [488, 197] on b at bounding box center [485, 201] width 13 height 13
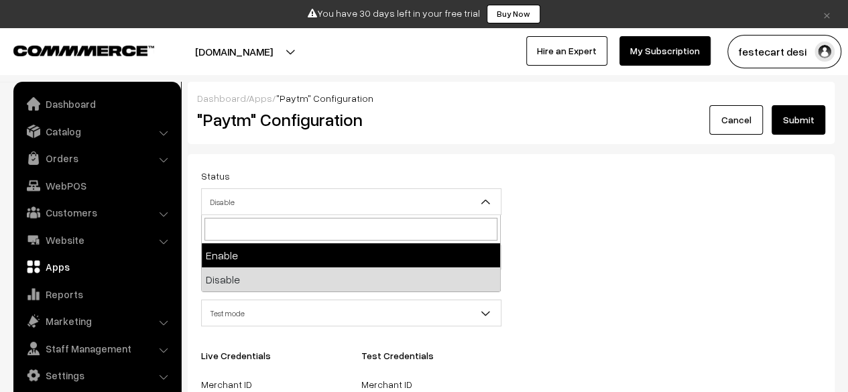
select select "1"
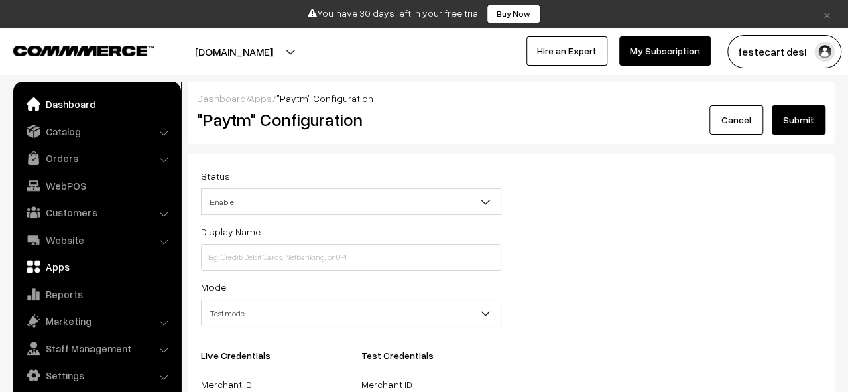
click at [78, 105] on link "Dashboard" at bounding box center [97, 104] width 160 height 24
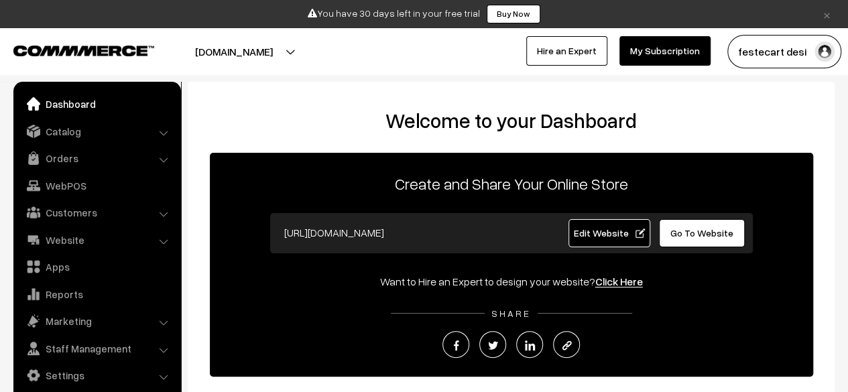
click at [502, 121] on h2 "Welcome to your Dashboard" at bounding box center [511, 121] width 620 height 24
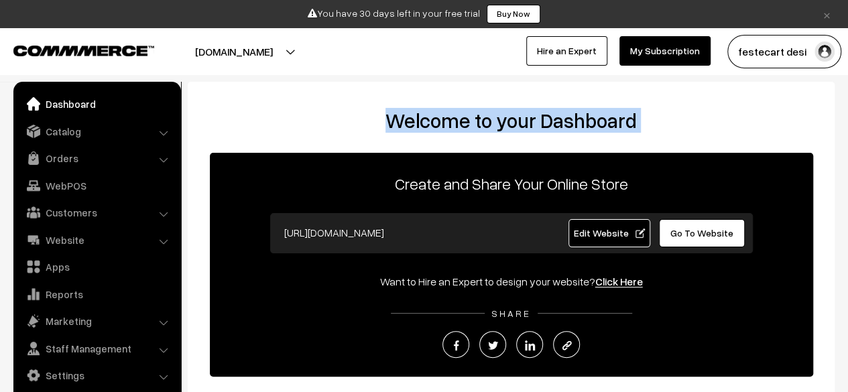
click at [502, 121] on h2 "Welcome to your Dashboard" at bounding box center [511, 121] width 620 height 24
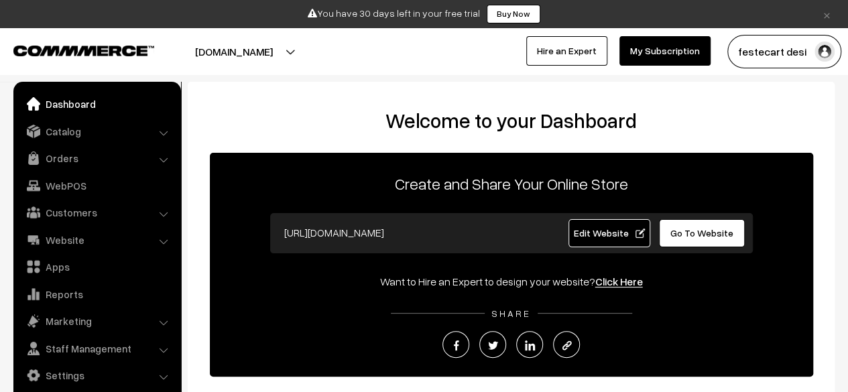
click at [500, 144] on div "Welcome to your Dashboard Create and Share Your Online Store https://festecart.…" at bounding box center [511, 303] width 620 height 389
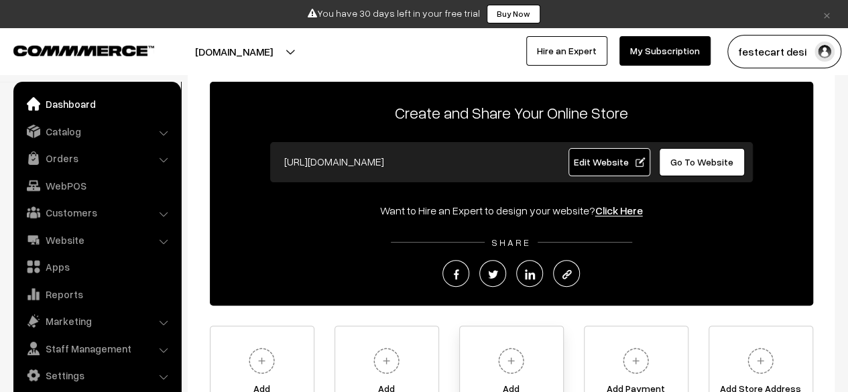
scroll to position [225, 0]
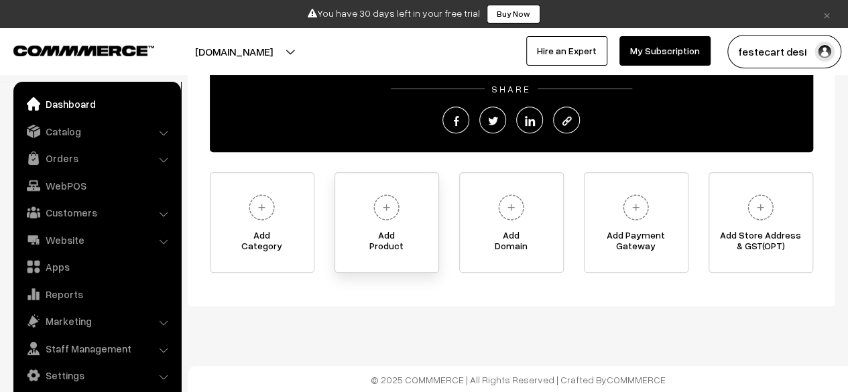
click at [403, 238] on span "Add Product" at bounding box center [386, 243] width 103 height 27
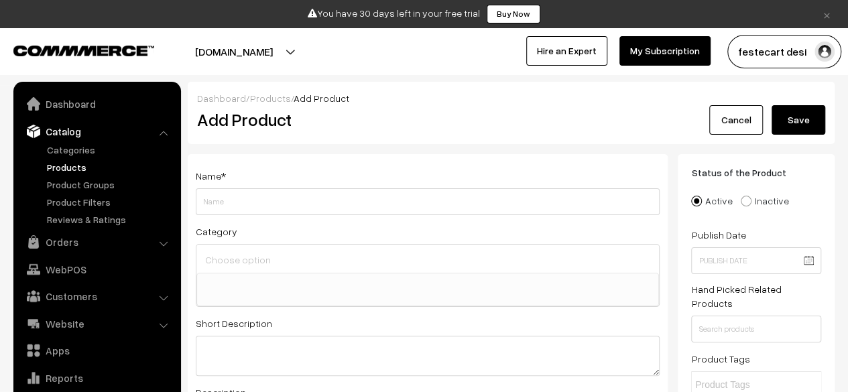
scroll to position [37, 0]
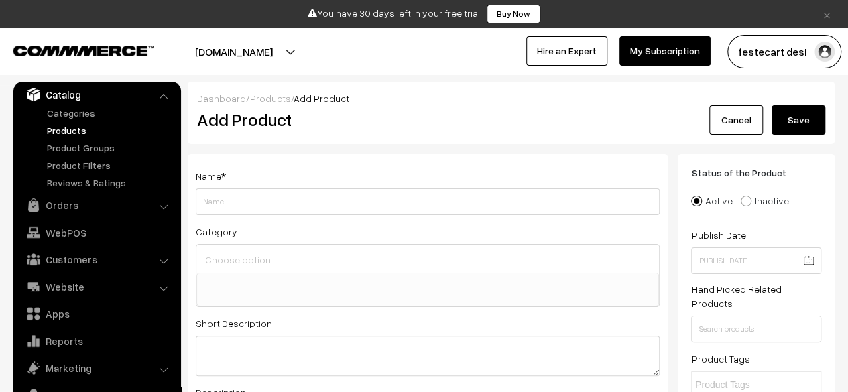
click at [449, 198] on input "Weight" at bounding box center [428, 201] width 464 height 27
click at [111, 49] on img at bounding box center [83, 51] width 141 height 10
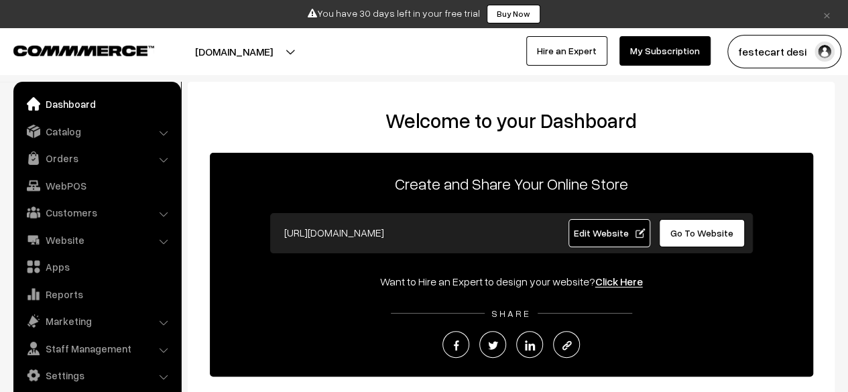
click at [475, 237] on input "[URL][DOMAIN_NAME]" at bounding box center [410, 232] width 265 height 27
click at [131, 212] on link "Customers" at bounding box center [97, 213] width 160 height 24
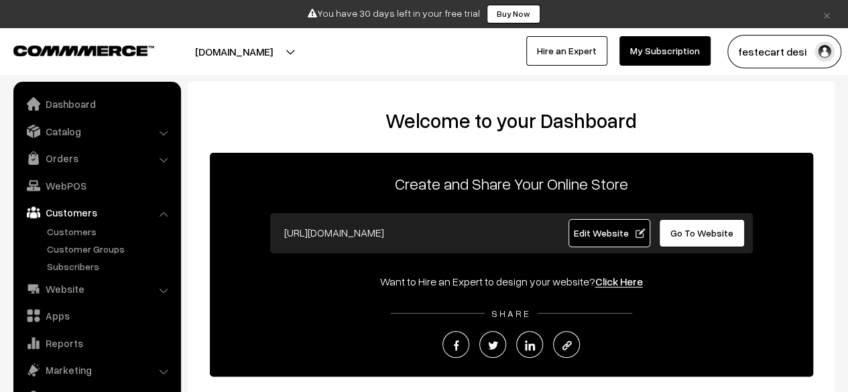
scroll to position [36, 0]
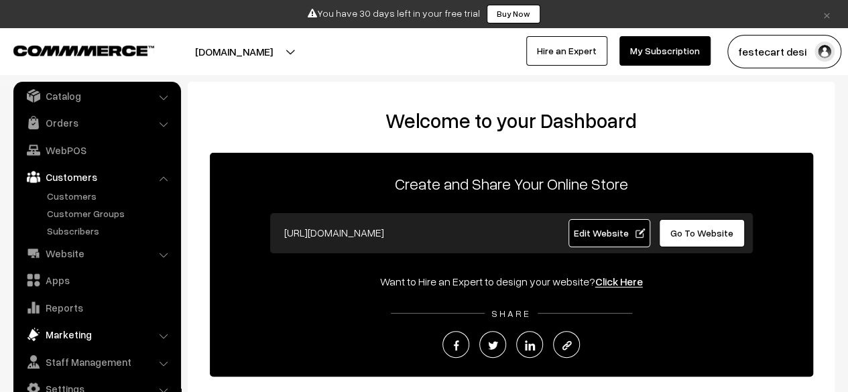
click at [76, 339] on link "Marketing" at bounding box center [97, 335] width 160 height 24
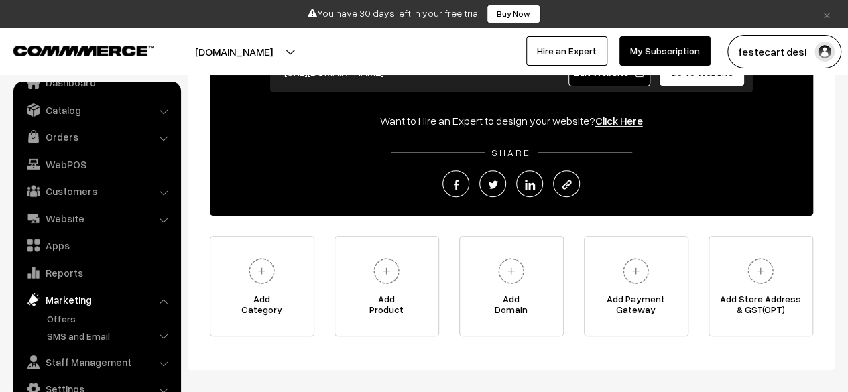
scroll to position [164, 0]
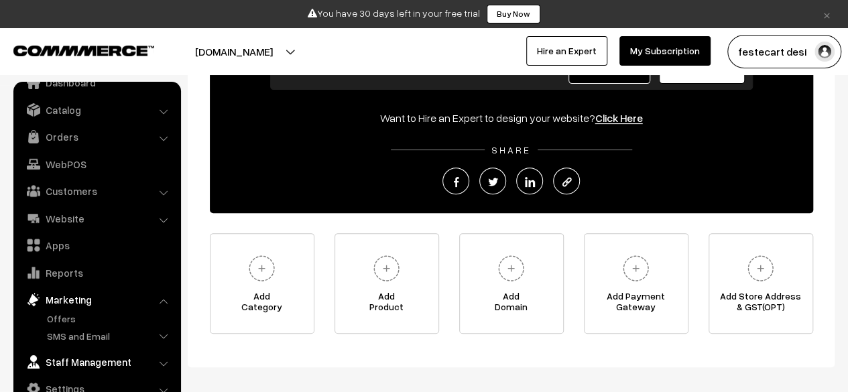
click at [103, 359] on link "Staff Management" at bounding box center [97, 362] width 160 height 24
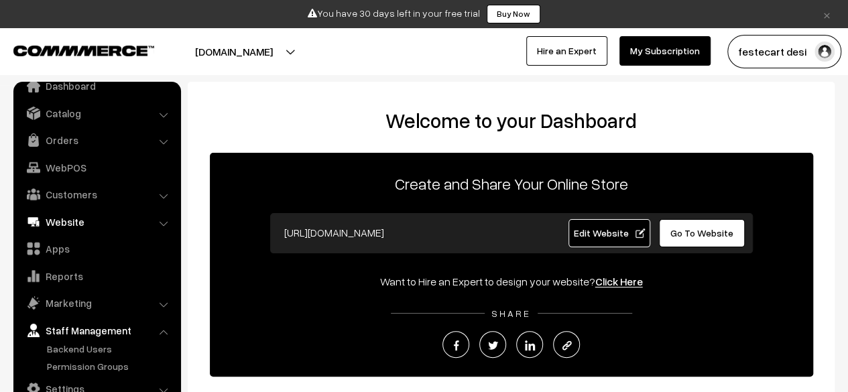
scroll to position [0, 0]
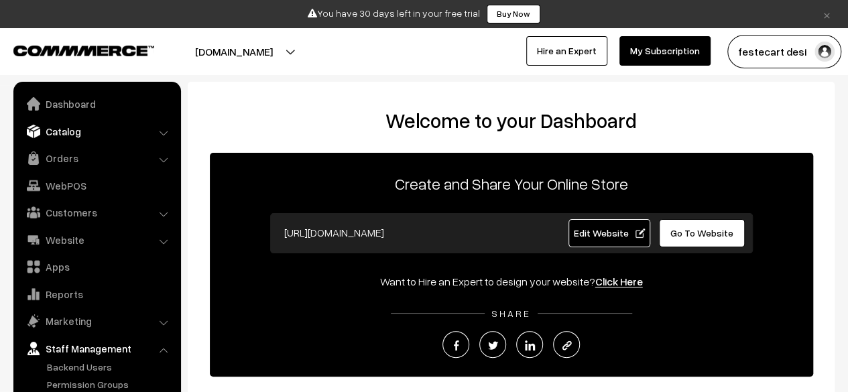
click at [111, 128] on link "Catalog" at bounding box center [97, 131] width 160 height 24
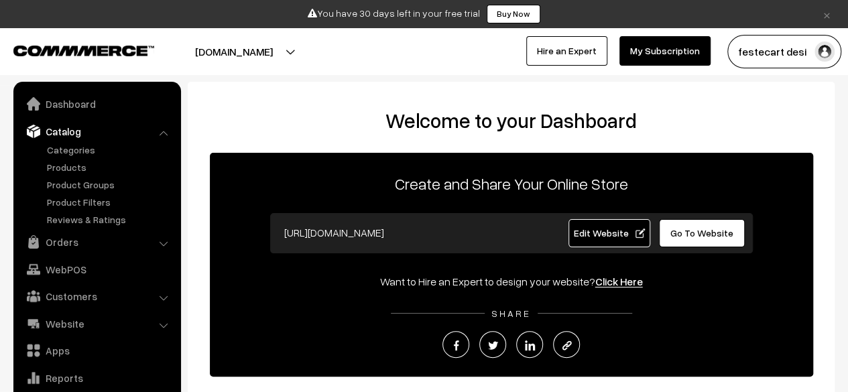
click at [326, 124] on h2 "Welcome to your Dashboard" at bounding box center [511, 121] width 620 height 24
click at [507, 125] on h2 "Welcome to your Dashboard" at bounding box center [511, 121] width 620 height 24
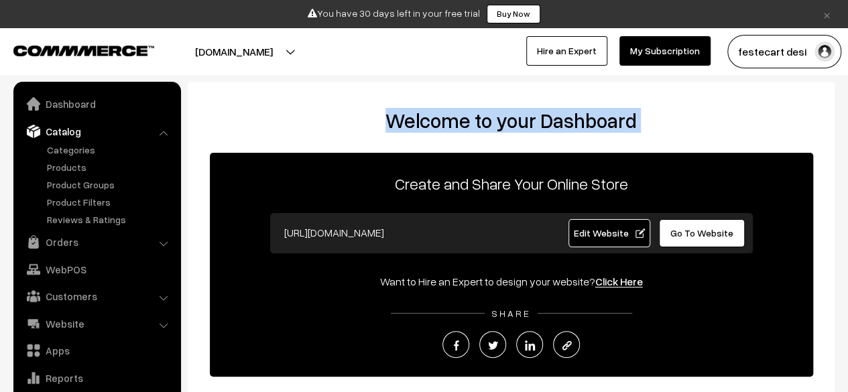
click at [507, 125] on h2 "Welcome to your Dashboard" at bounding box center [511, 121] width 620 height 24
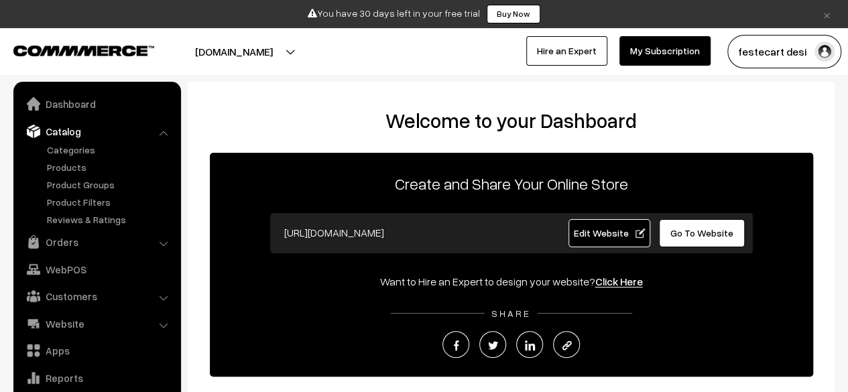
click at [355, 126] on h2 "Welcome to your Dashboard" at bounding box center [511, 121] width 620 height 24
click at [113, 54] on img at bounding box center [83, 51] width 141 height 10
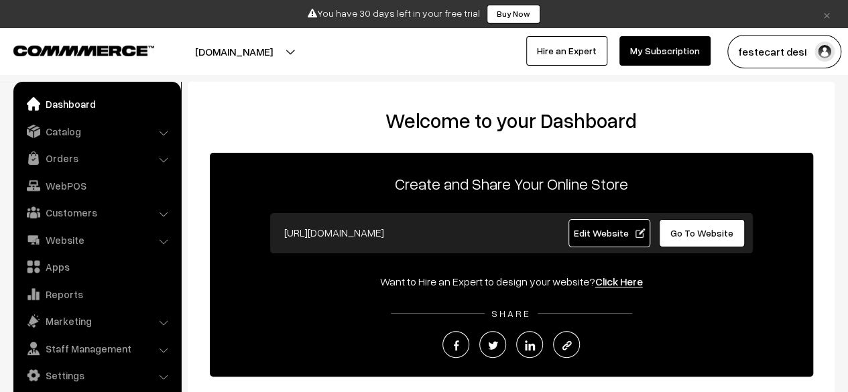
click at [626, 233] on span "Edit Website" at bounding box center [609, 232] width 72 height 11
click at [492, 129] on h2 "Welcome to your Dashboard" at bounding box center [511, 121] width 620 height 24
click at [500, 126] on h2 "Welcome to your Dashboard" at bounding box center [511, 121] width 620 height 24
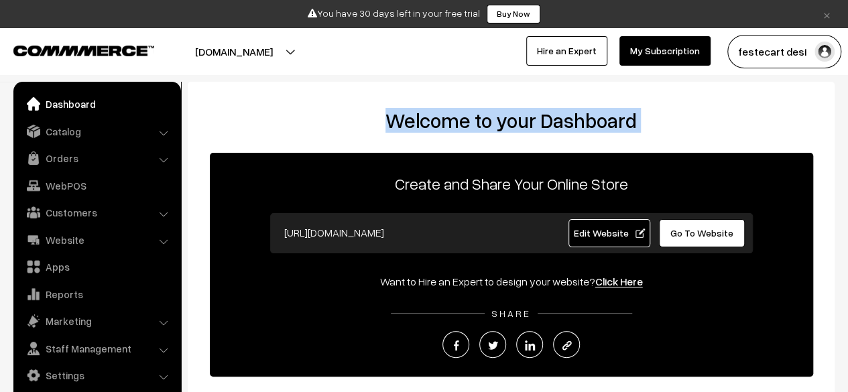
click at [500, 126] on h2 "Welcome to your Dashboard" at bounding box center [511, 121] width 620 height 24
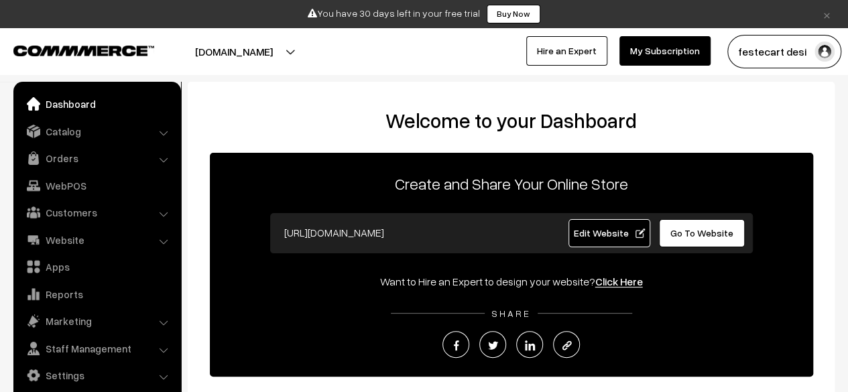
click at [500, 141] on div "Welcome to your Dashboard Create and Share Your Online Store https://festecart.…" at bounding box center [511, 303] width 620 height 389
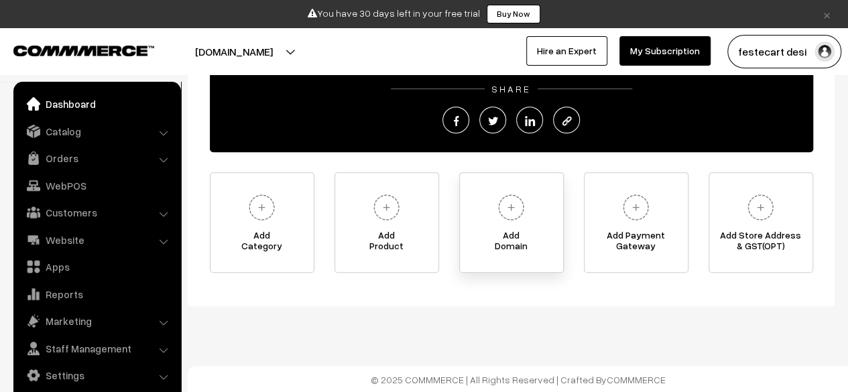
click at [512, 230] on span "Add Domain" at bounding box center [511, 243] width 103 height 27
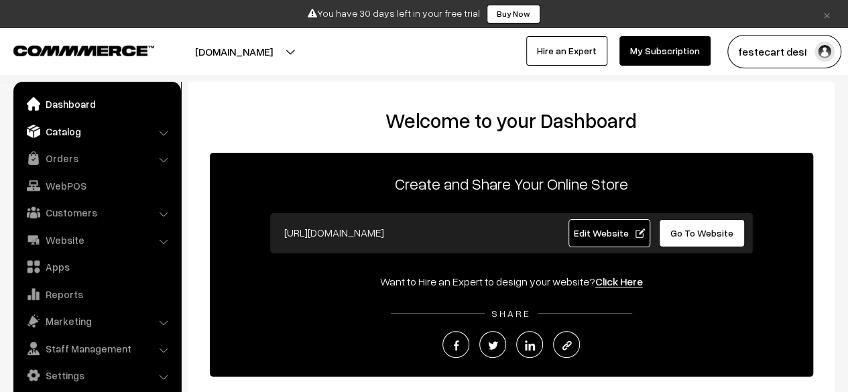
click at [87, 141] on link "Catalog" at bounding box center [97, 131] width 160 height 24
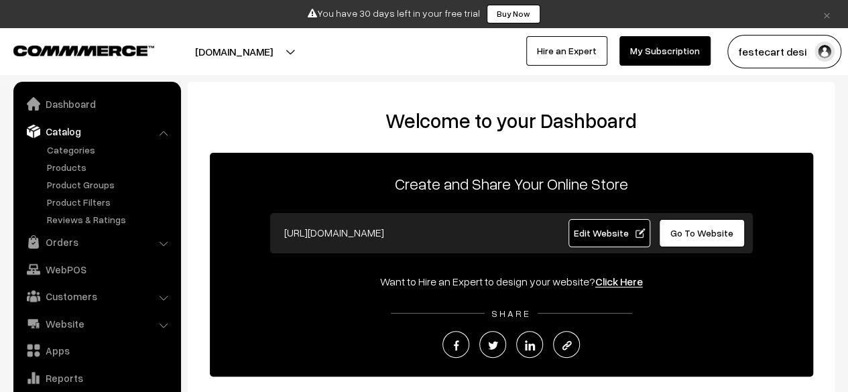
scroll to position [70, 0]
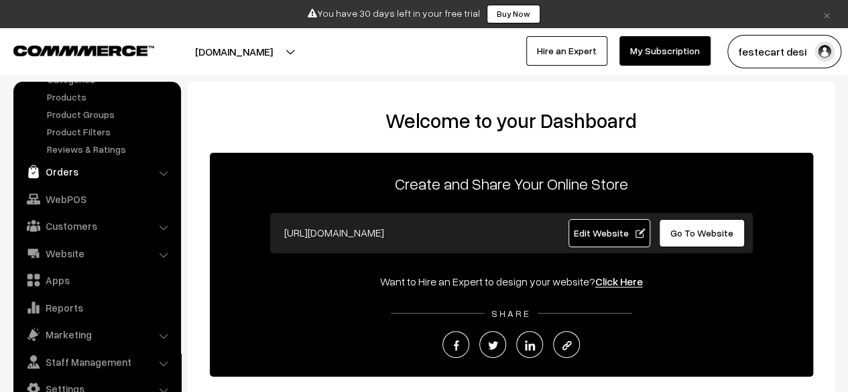
click at [79, 177] on link "Orders" at bounding box center [97, 172] width 160 height 24
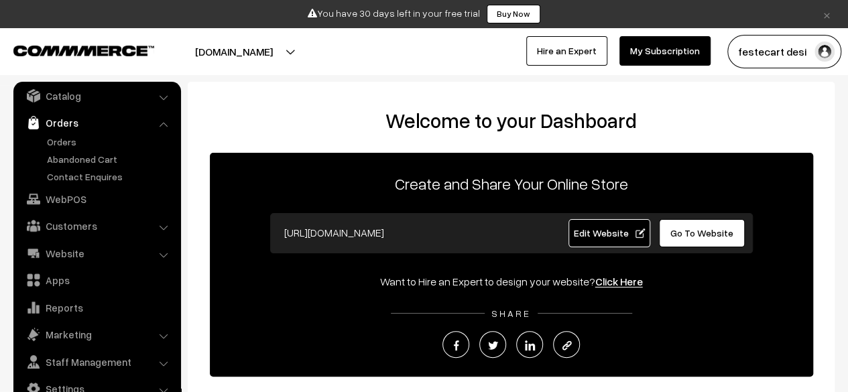
scroll to position [43, 0]
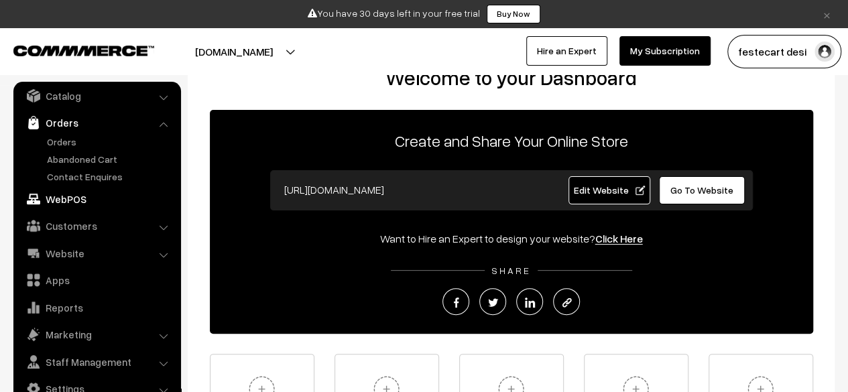
click at [76, 198] on link "WebPOS" at bounding box center [97, 199] width 160 height 24
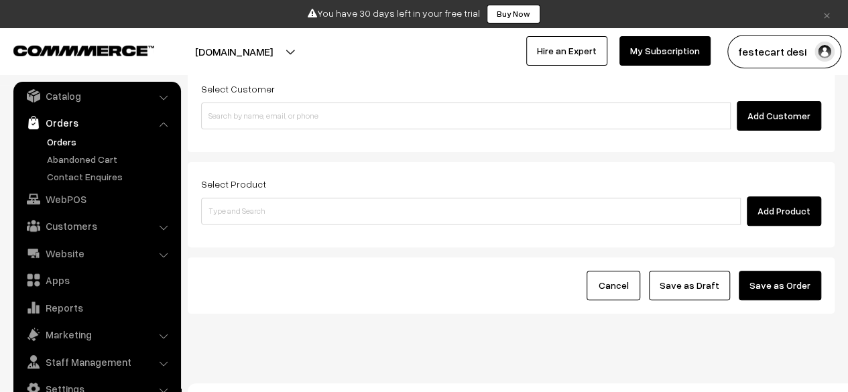
scroll to position [142, 0]
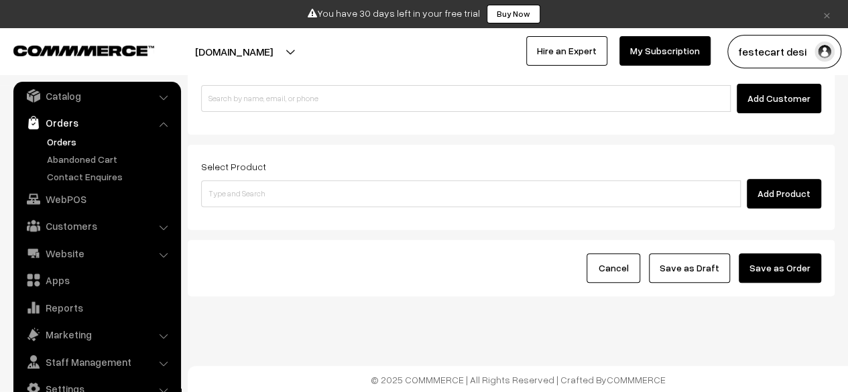
click at [126, 132] on link "Orders" at bounding box center [97, 123] width 160 height 24
click at [134, 125] on link "Orders" at bounding box center [97, 123] width 160 height 24
click at [162, 126] on li "Orders Orders" at bounding box center [97, 147] width 161 height 73
click at [156, 125] on link "Orders" at bounding box center [97, 123] width 160 height 24
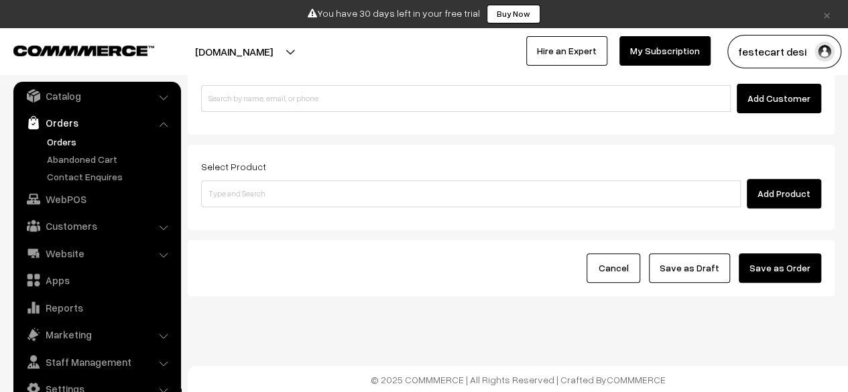
click at [56, 120] on link "Orders" at bounding box center [97, 123] width 160 height 24
click at [83, 203] on link "WebPOS" at bounding box center [97, 199] width 160 height 24
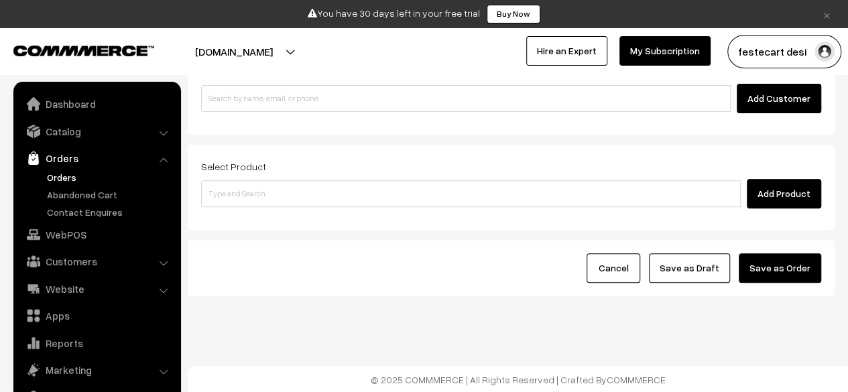
scroll to position [36, 0]
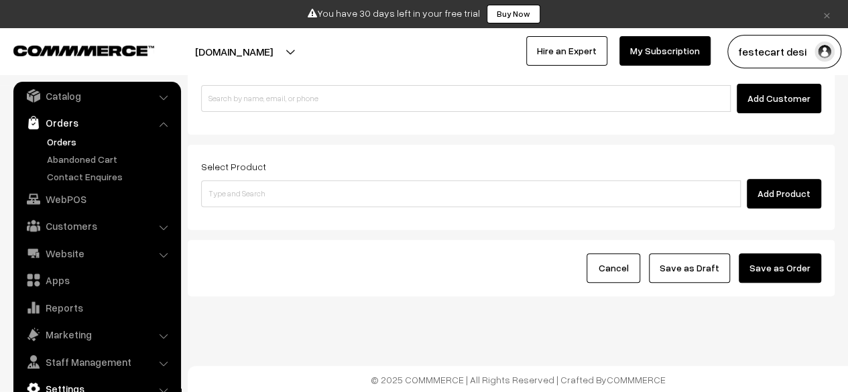
click at [98, 385] on link "Settings" at bounding box center [97, 389] width 160 height 24
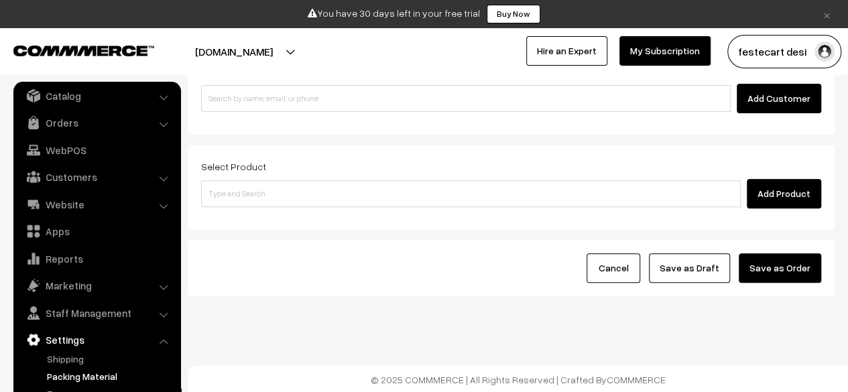
scroll to position [88, 0]
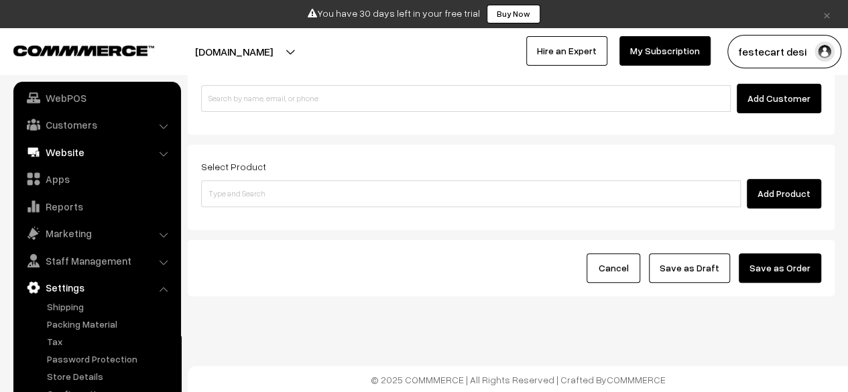
click at [87, 150] on link "Website" at bounding box center [97, 152] width 160 height 24
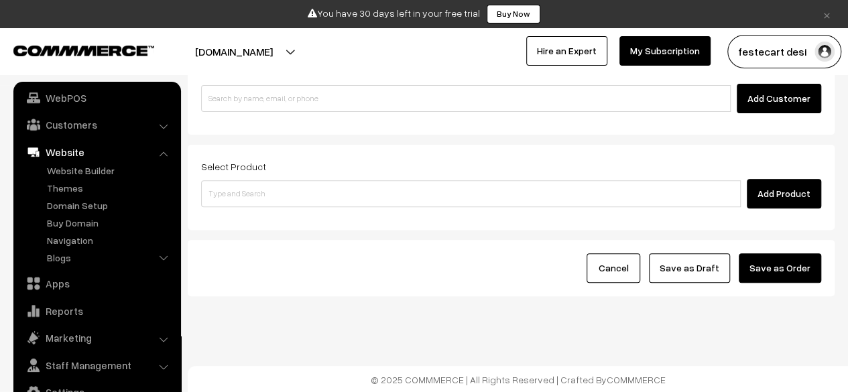
click at [87, 150] on link "Website" at bounding box center [97, 152] width 160 height 24
click at [163, 154] on li "Website Website Builder Authors" at bounding box center [97, 204] width 161 height 129
click at [71, 151] on link "Website" at bounding box center [97, 152] width 160 height 24
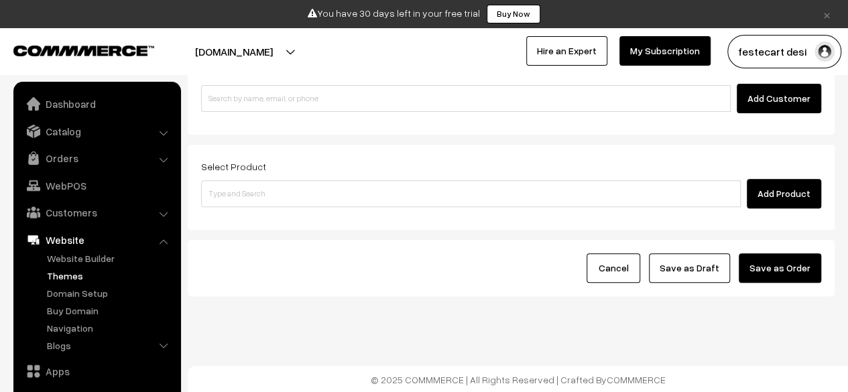
scroll to position [91, 0]
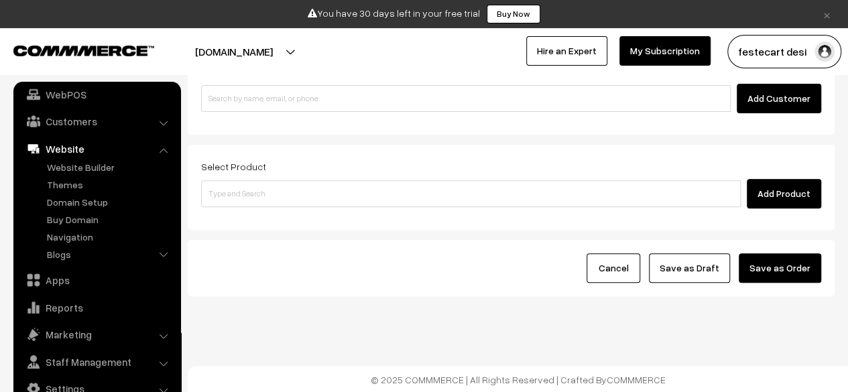
click at [76, 154] on link "Website" at bounding box center [97, 149] width 160 height 24
click at [70, 280] on link "Apps" at bounding box center [97, 280] width 160 height 24
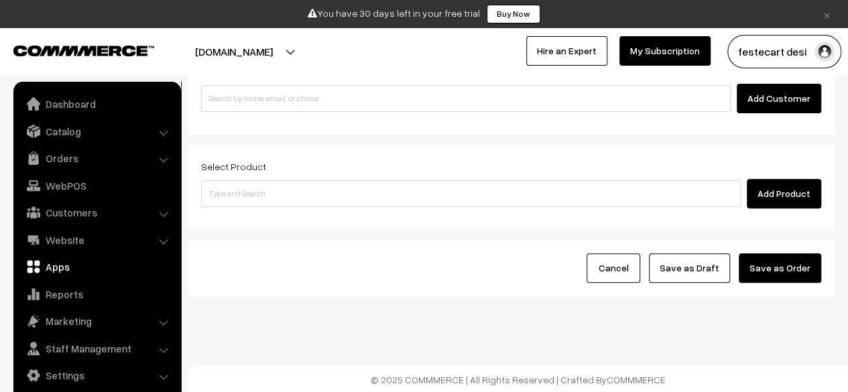
scroll to position [0, 0]
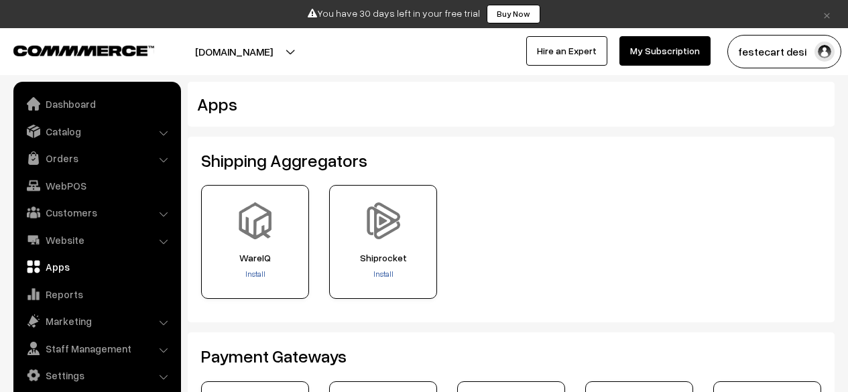
scroll to position [195, 0]
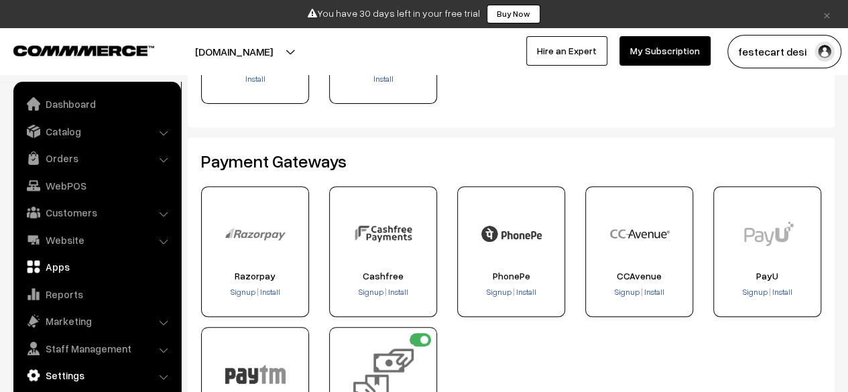
click at [76, 377] on link "Settings" at bounding box center [97, 375] width 160 height 24
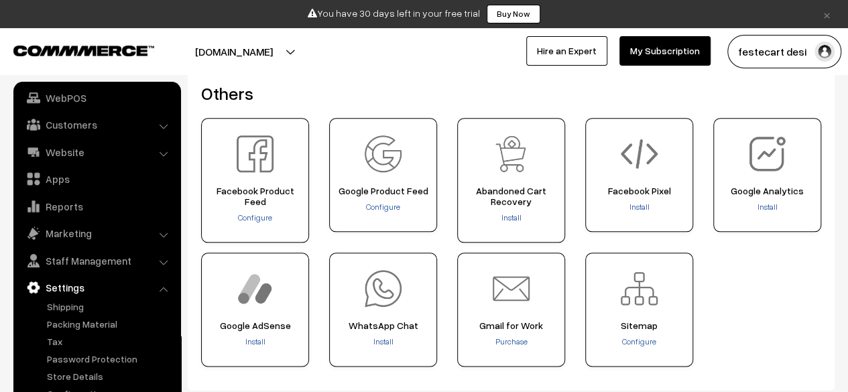
scroll to position [618, 0]
click at [72, 284] on link "Settings" at bounding box center [97, 288] width 160 height 24
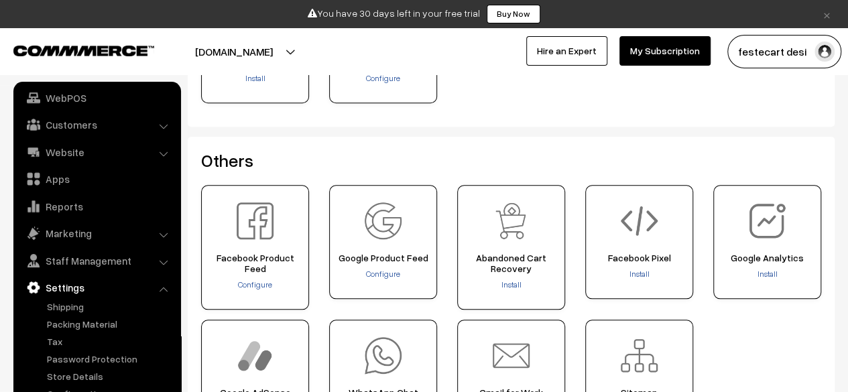
scroll to position [699, 0]
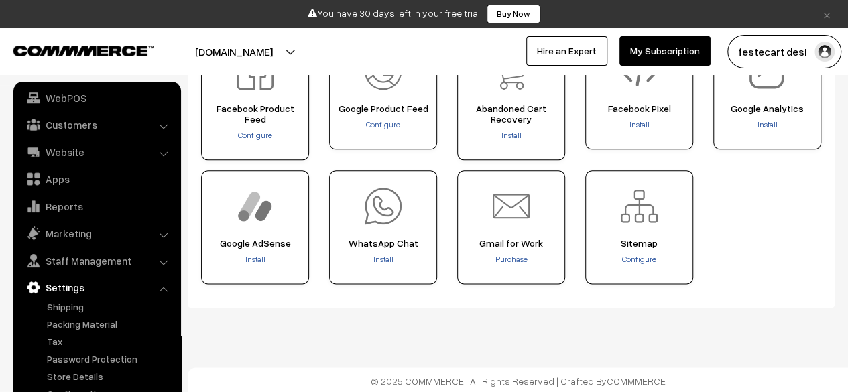
click at [67, 287] on link "Settings" at bounding box center [97, 288] width 160 height 24
click at [85, 388] on link "Configuration" at bounding box center [110, 394] width 133 height 14
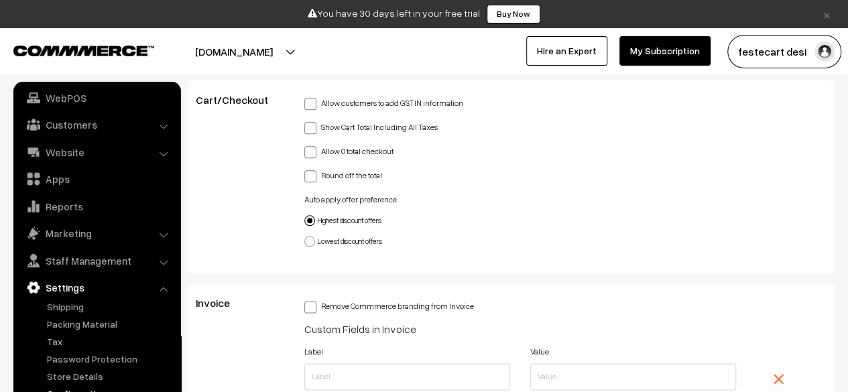
scroll to position [3183, 0]
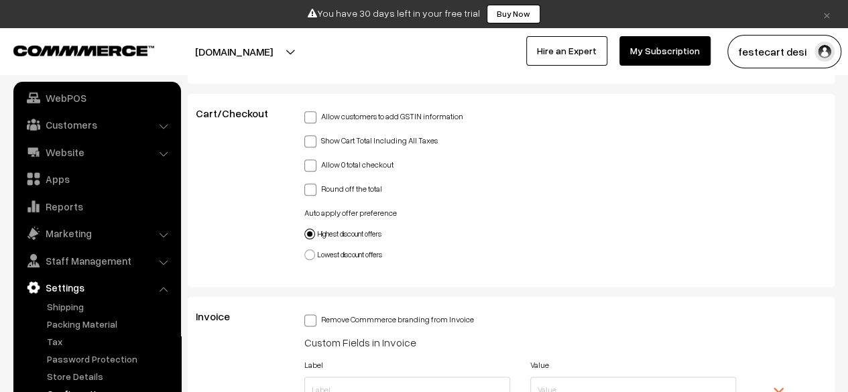
click at [90, 388] on link "Configuration" at bounding box center [110, 394] width 133 height 14
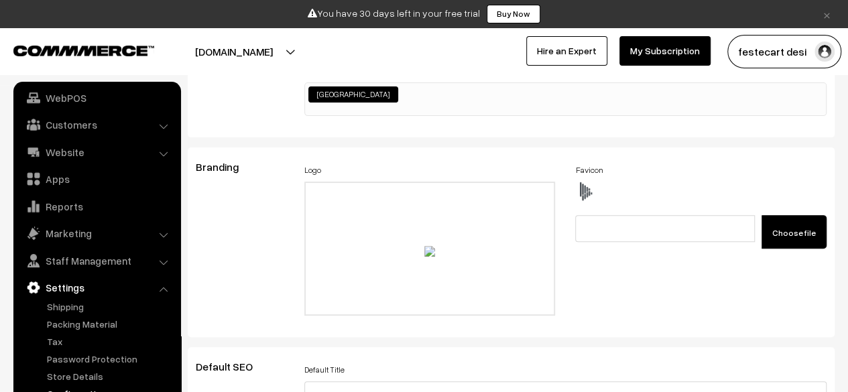
scroll to position [173, 0]
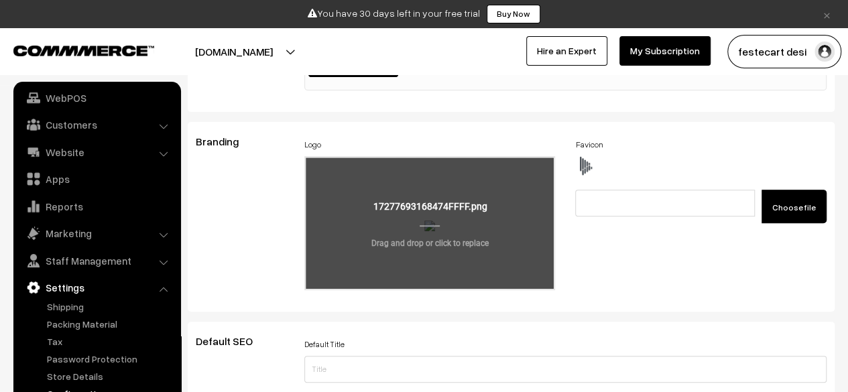
click at [463, 264] on input "file" at bounding box center [430, 223] width 249 height 131
type input "C:\fakepath\WhatsApp Image [DATE] at 18.09.25_67db42bf.jpg"
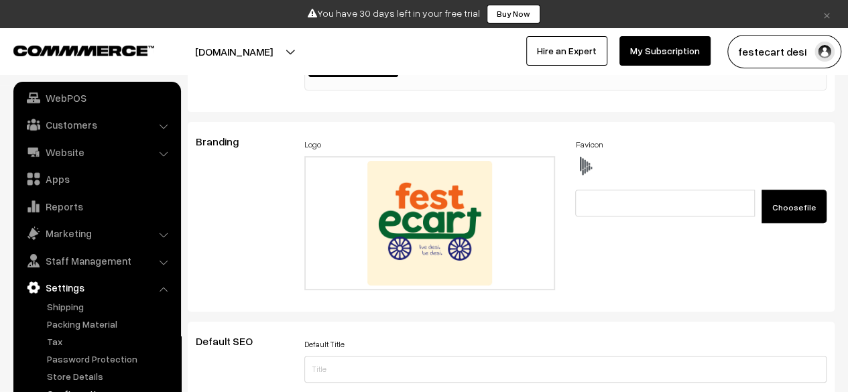
click at [237, 249] on div "Branding" at bounding box center [240, 216] width 109 height 163
click at [667, 247] on div "Favicon Choose file" at bounding box center [701, 216] width 272 height 163
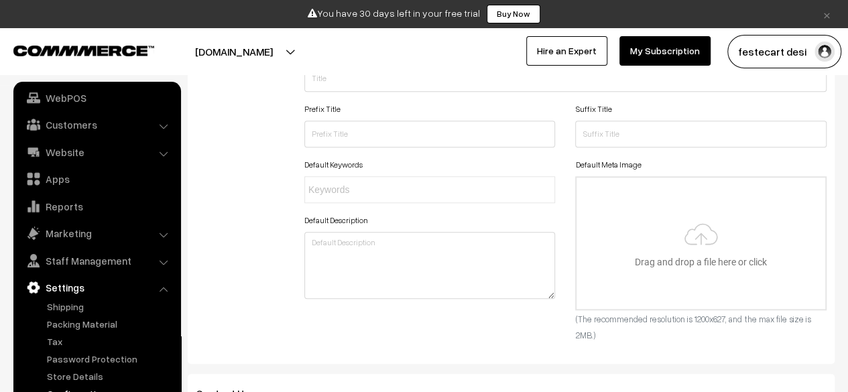
scroll to position [465, 0]
click at [695, 273] on input "file" at bounding box center [701, 242] width 249 height 131
type input "C:\fakepath\WhatsApp Image [DATE] at 18.09.25_67db42bf.jpg"
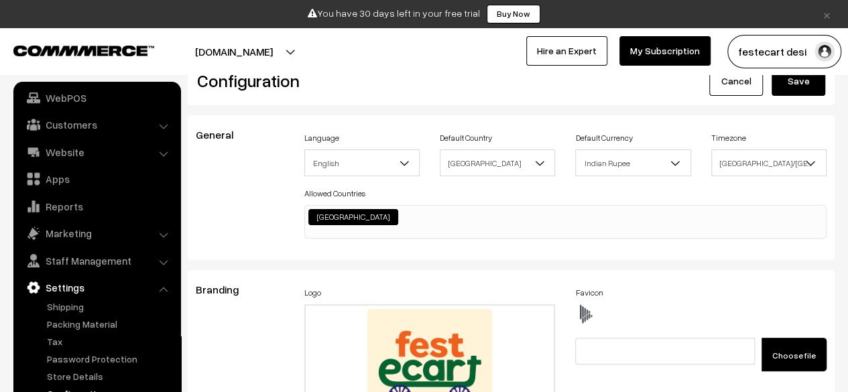
scroll to position [0, 0]
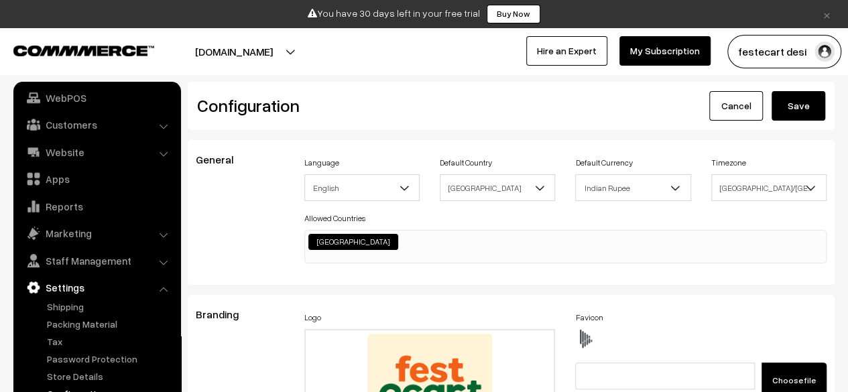
click at [798, 112] on button "Save" at bounding box center [799, 106] width 54 height 30
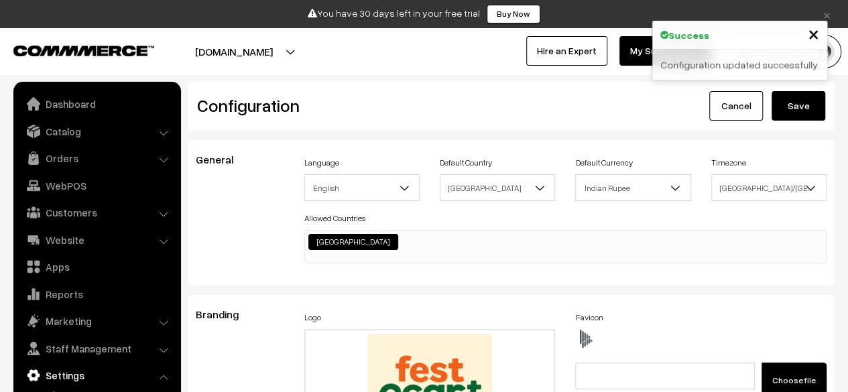
scroll to position [1079, 0]
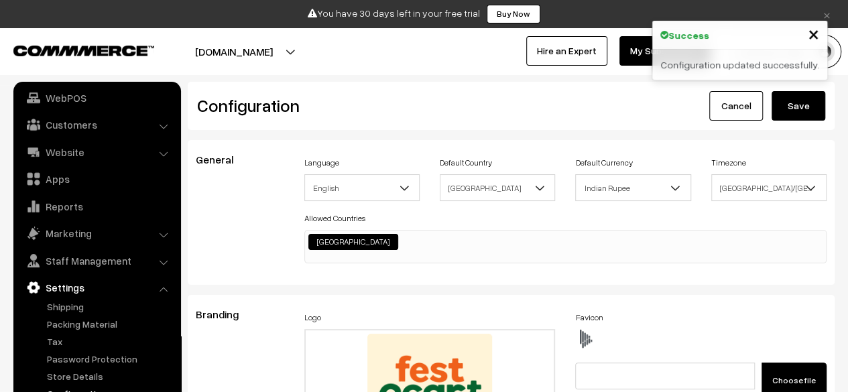
click at [815, 36] on span "×" at bounding box center [813, 33] width 11 height 25
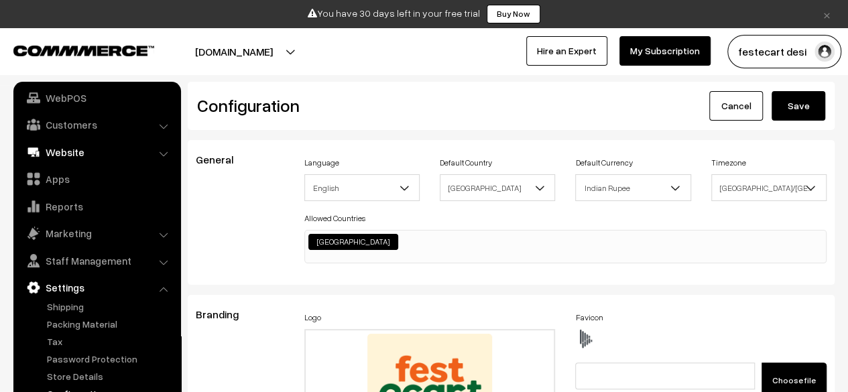
scroll to position [0, 0]
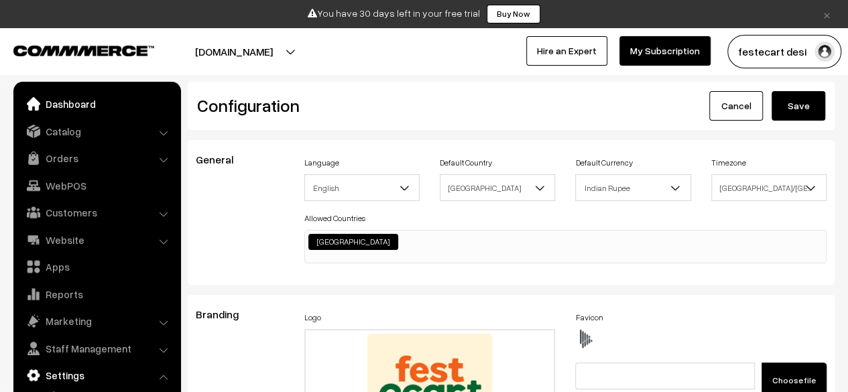
click at [75, 101] on link "Dashboard" at bounding box center [97, 104] width 160 height 24
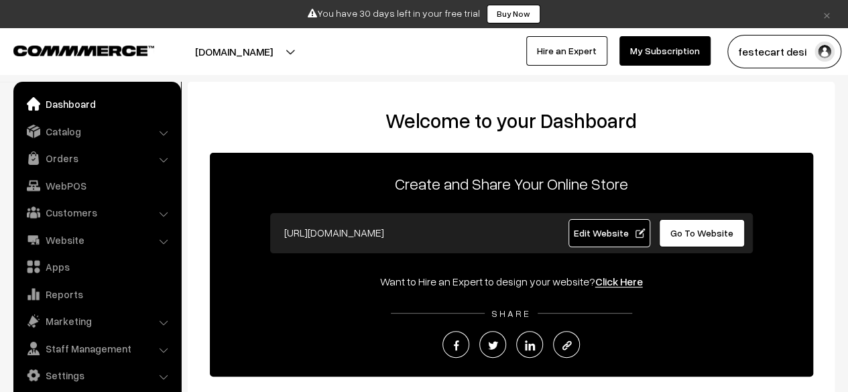
click at [713, 231] on span "Go To Website" at bounding box center [702, 232] width 63 height 11
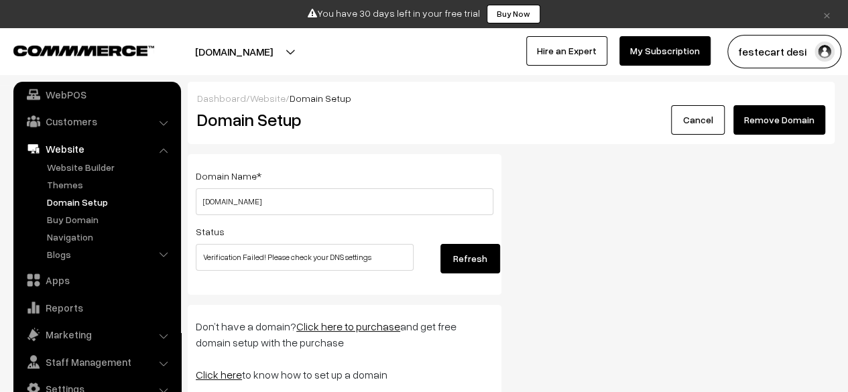
scroll to position [91, 0]
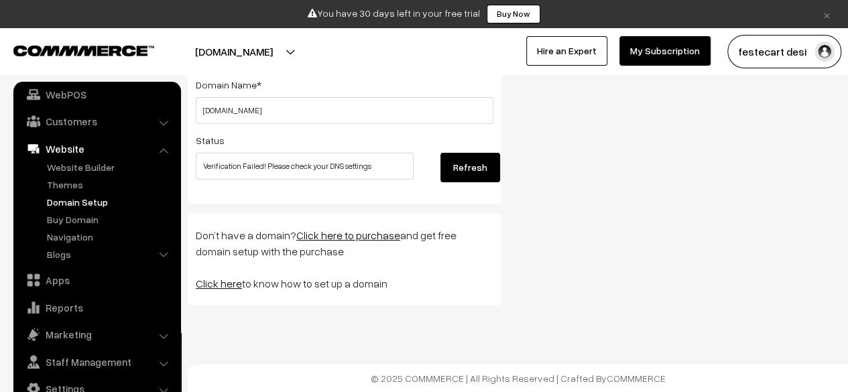
click at [483, 165] on button "Refresh" at bounding box center [470, 168] width 59 height 30
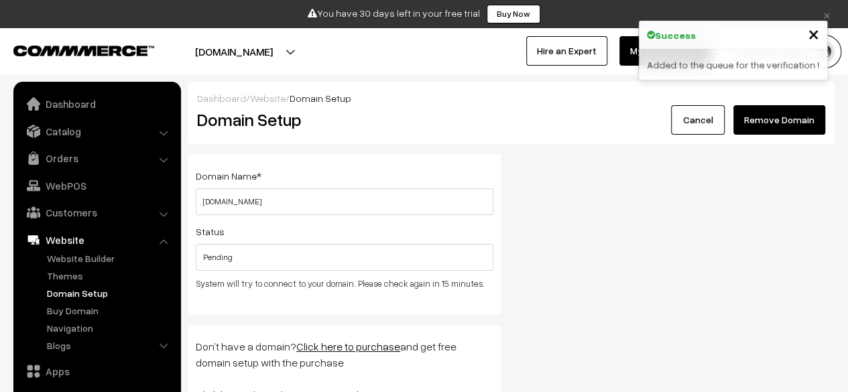
scroll to position [91, 0]
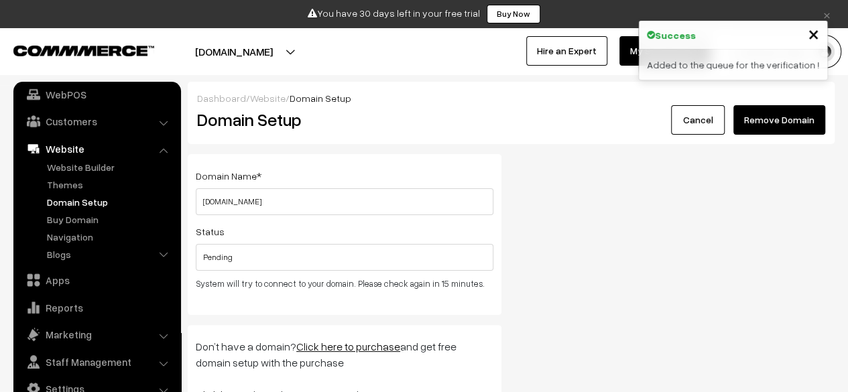
click at [540, 247] on div "Domain Name * [DOMAIN_NAME] Please enter a valid domain name ! Status Pending S…" at bounding box center [511, 290] width 667 height 272
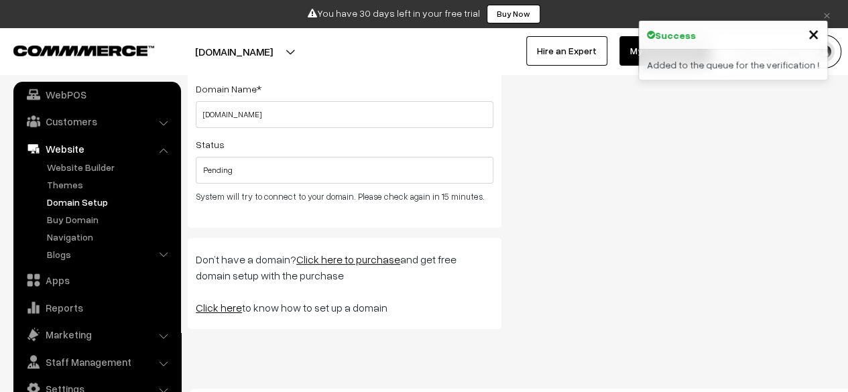
scroll to position [111, 0]
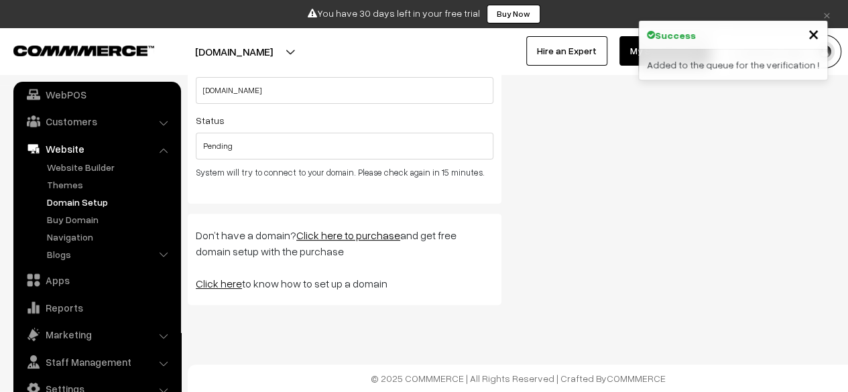
click at [540, 247] on div "Domain Name * [DOMAIN_NAME] Please enter a valid domain name ! Status Pending S…" at bounding box center [511, 179] width 667 height 272
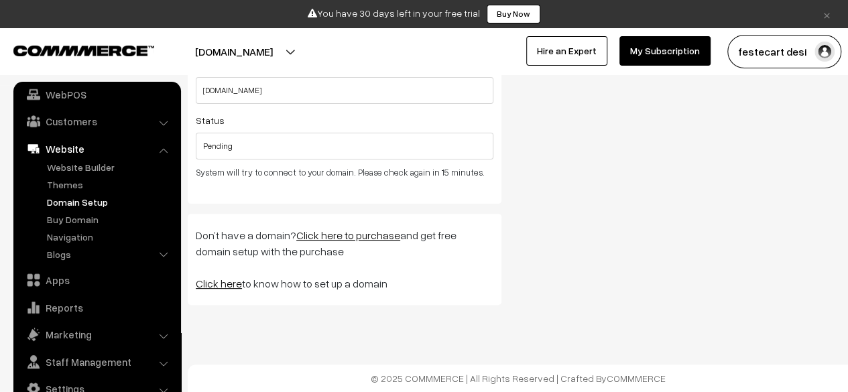
scroll to position [0, 0]
